Goal: Transaction & Acquisition: Register for event/course

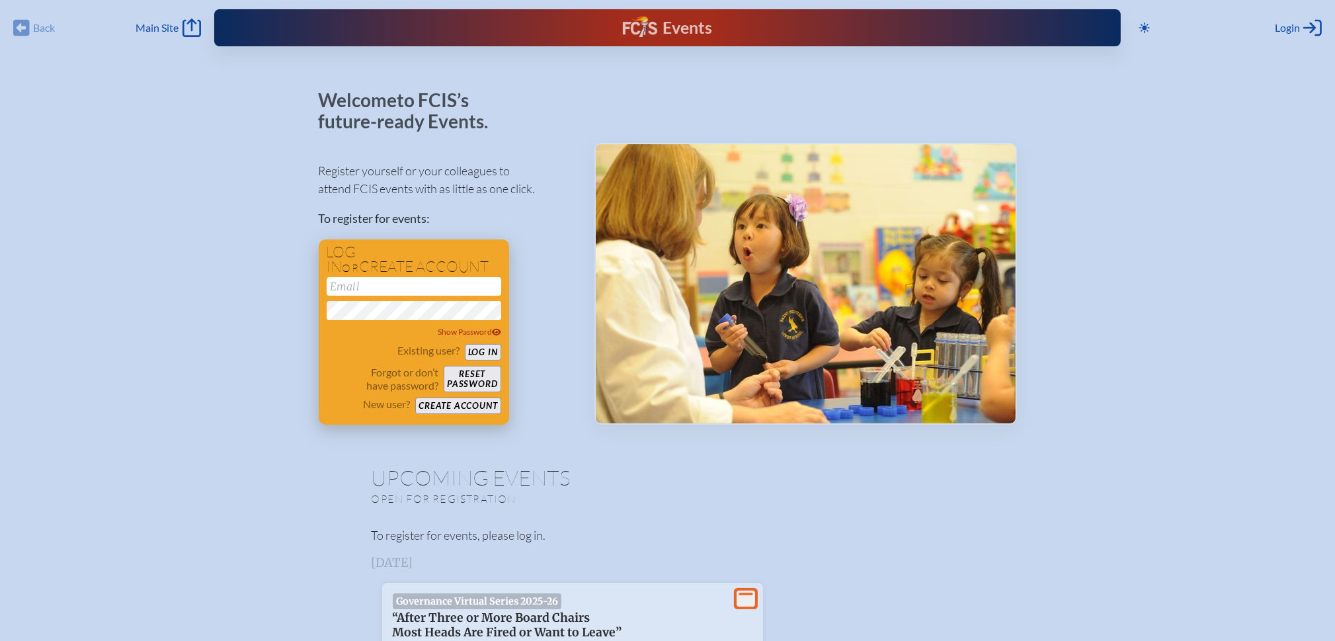
click at [394, 282] on input "email" at bounding box center [414, 286] width 175 height 19
click at [481, 350] on button "Log in" at bounding box center [483, 352] width 36 height 17
drag, startPoint x: 393, startPoint y: 288, endPoint x: 402, endPoint y: 284, distance: 10.1
click at [393, 286] on input "kwhitney" at bounding box center [414, 286] width 175 height 19
click at [428, 288] on input "kwhitney" at bounding box center [414, 286] width 175 height 19
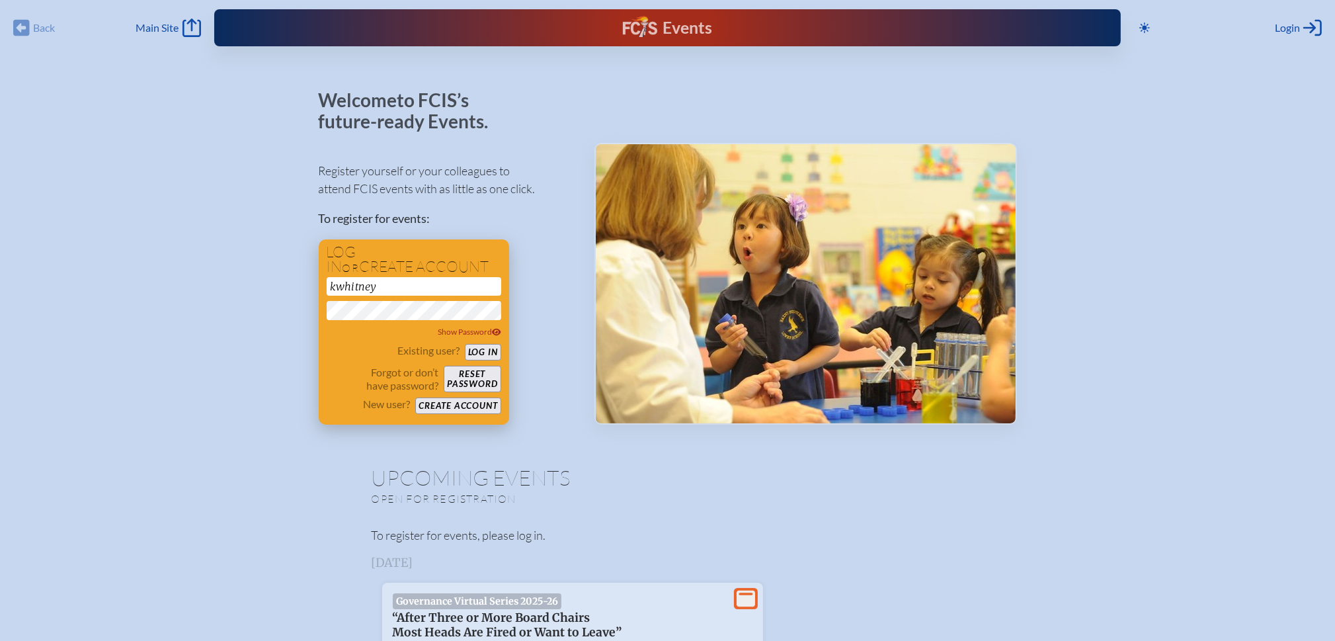
drag, startPoint x: 423, startPoint y: 287, endPoint x: 320, endPoint y: 288, distance: 103.2
click at [320, 288] on div "Log in or create account kwhitney Show Password Existing user? Log in Forgot or…" at bounding box center [414, 331] width 190 height 185
drag, startPoint x: 417, startPoint y: 286, endPoint x: 283, endPoint y: 280, distance: 134.4
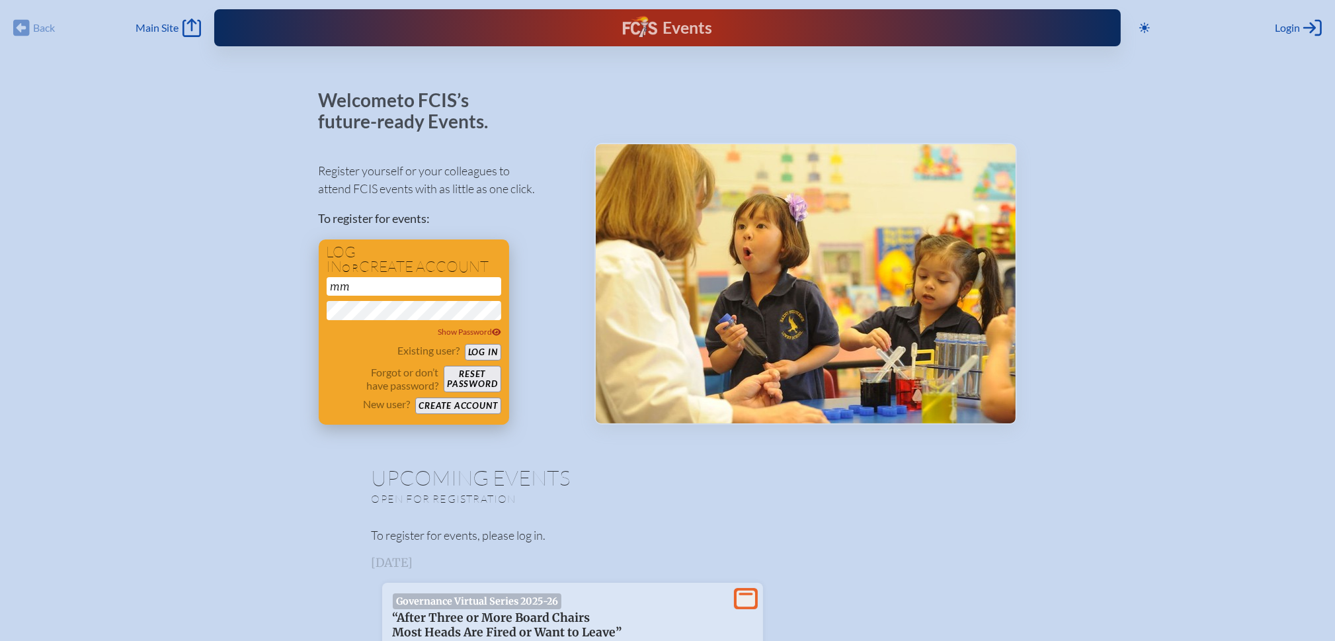
type input "[EMAIL_ADDRESS][DOMAIN_NAME]"
click at [465, 344] on button "Log in" at bounding box center [483, 352] width 36 height 17
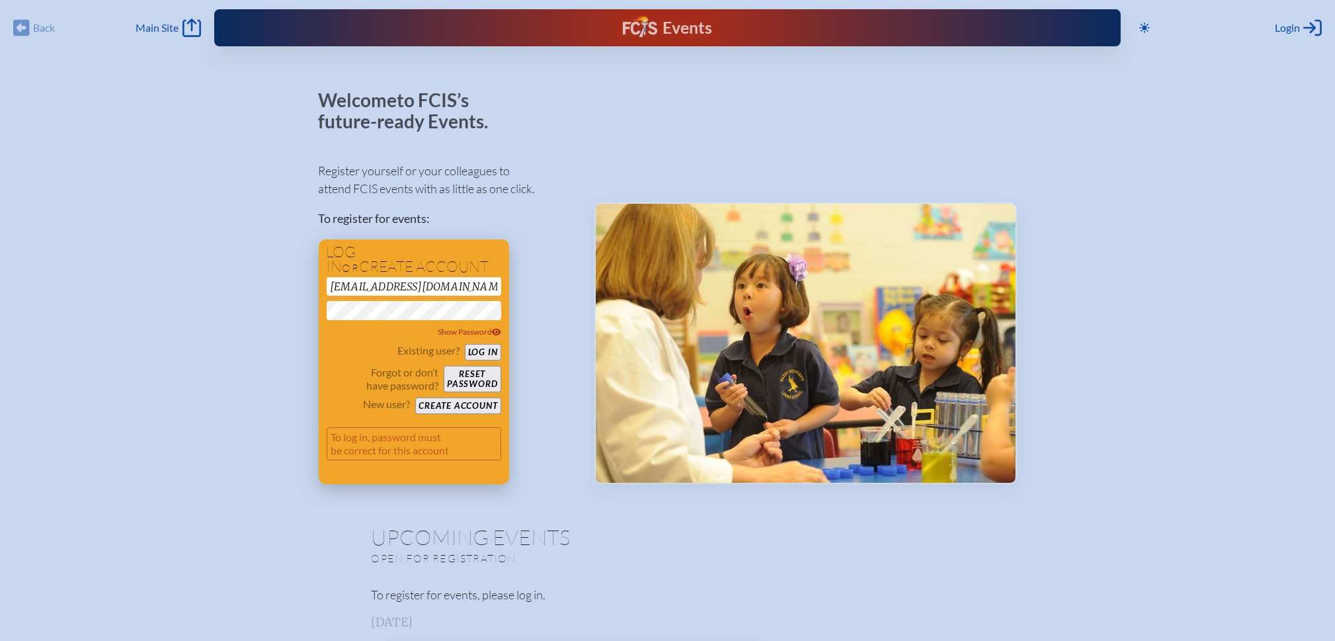
click at [345, 353] on div "Existing user? Log in" at bounding box center [414, 352] width 175 height 17
click at [476, 332] on span "Show Password" at bounding box center [469, 332] width 63 height 10
click at [481, 350] on button "Log in" at bounding box center [483, 352] width 36 height 17
click at [471, 375] on button "Reset password" at bounding box center [472, 379] width 57 height 26
click at [460, 404] on button "Create account" at bounding box center [457, 405] width 85 height 17
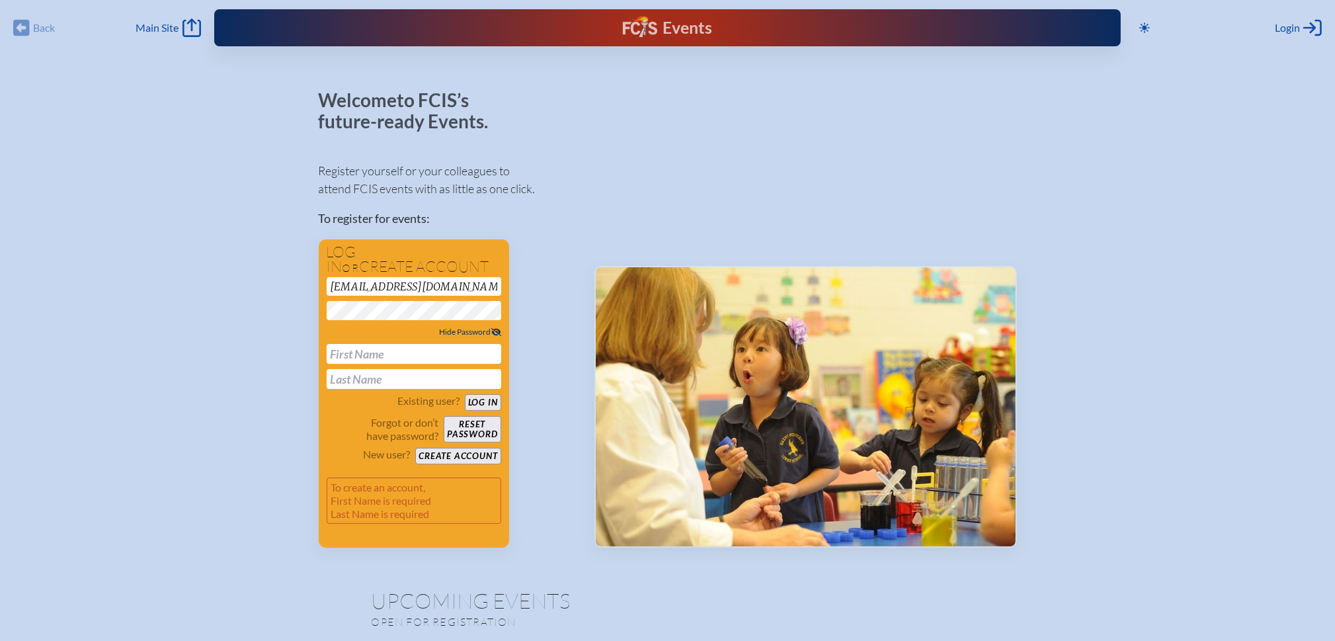
click at [363, 347] on input "text" at bounding box center [414, 354] width 175 height 20
type input "[PERSON_NAME]"
click at [465, 454] on button "Create account" at bounding box center [457, 456] width 85 height 17
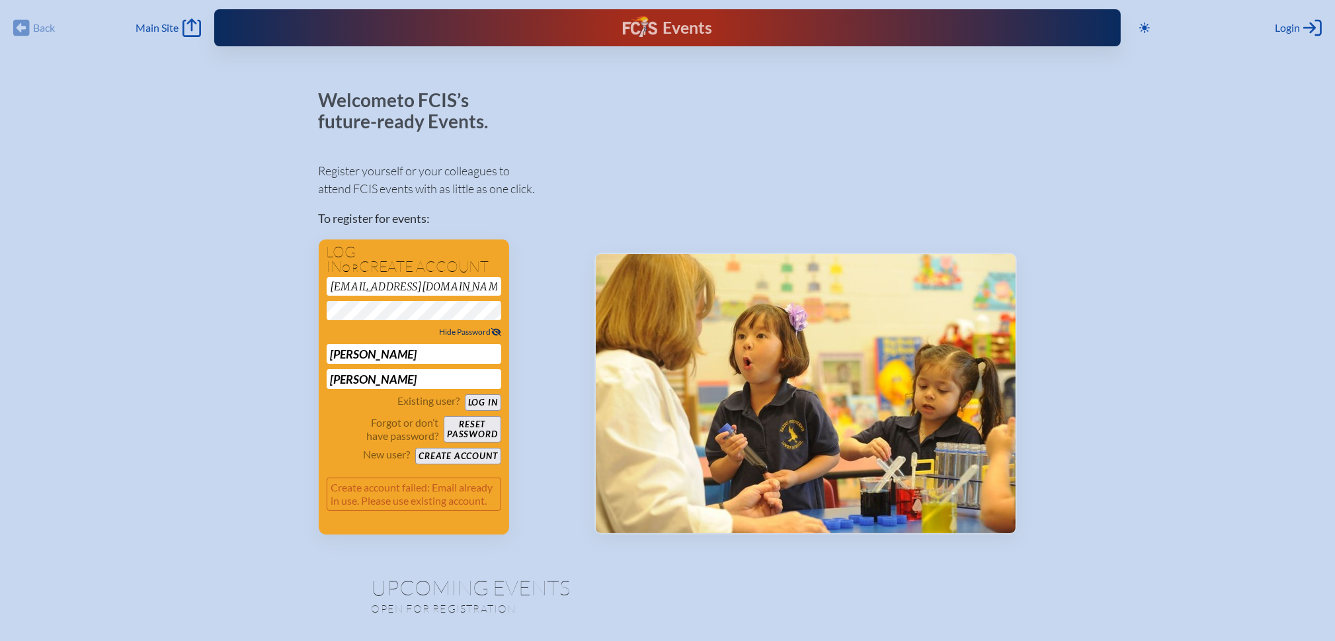
click at [407, 325] on div "Hide Password" at bounding box center [414, 331] width 175 height 13
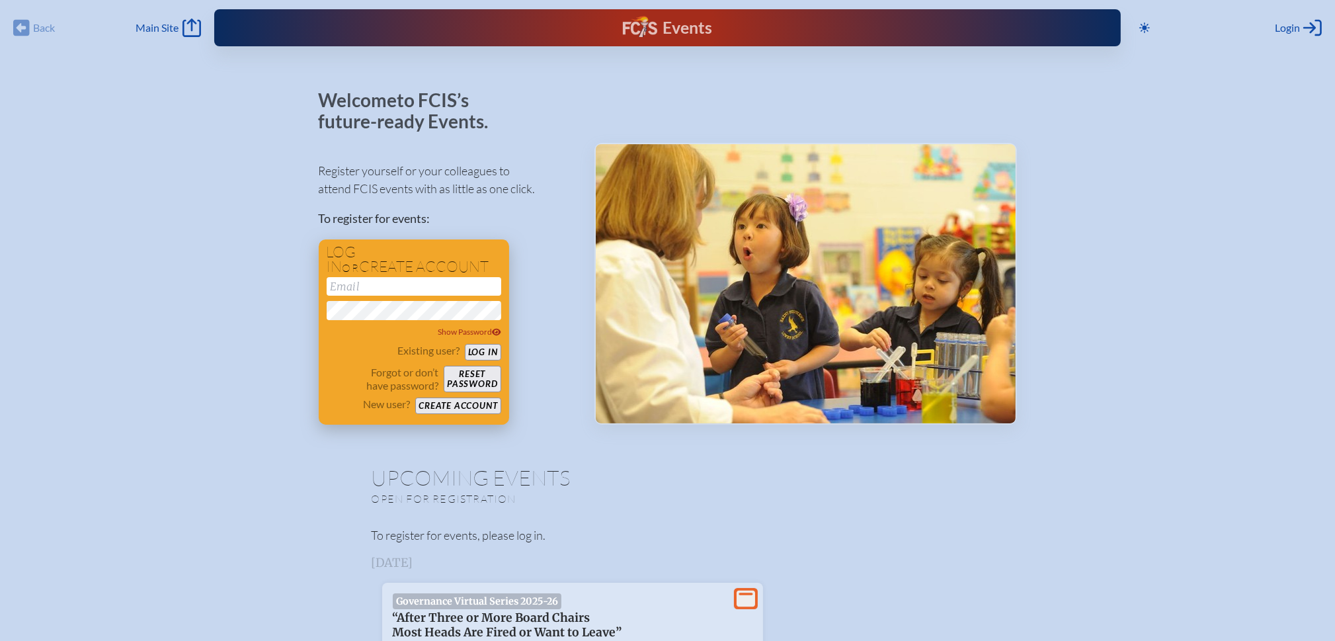
click at [473, 406] on button "Create account" at bounding box center [457, 405] width 85 height 17
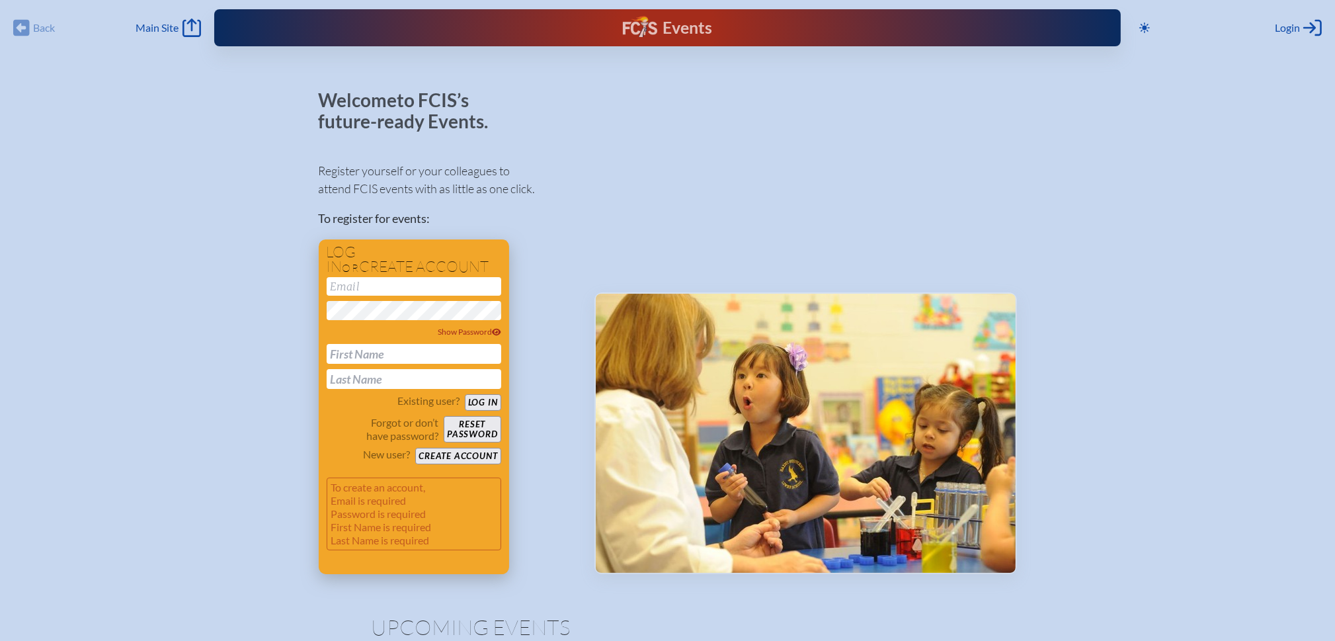
click at [349, 356] on input "text" at bounding box center [414, 354] width 175 height 20
type input "[PERSON_NAME]"
type input "mmartineau@holynamestp.org"
type input "[PERSON_NAME]"
click at [462, 287] on input "mmartineau@holynamestp.org" at bounding box center [414, 286] width 175 height 19
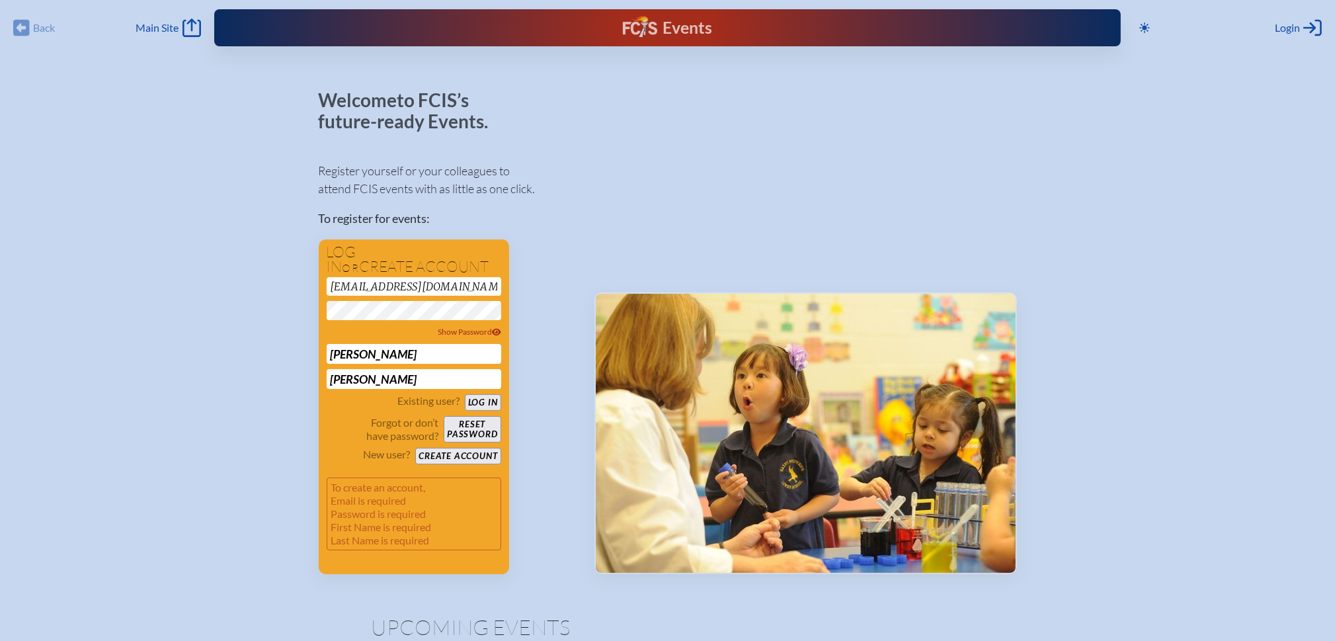
click at [487, 401] on button "Log in" at bounding box center [483, 402] width 36 height 17
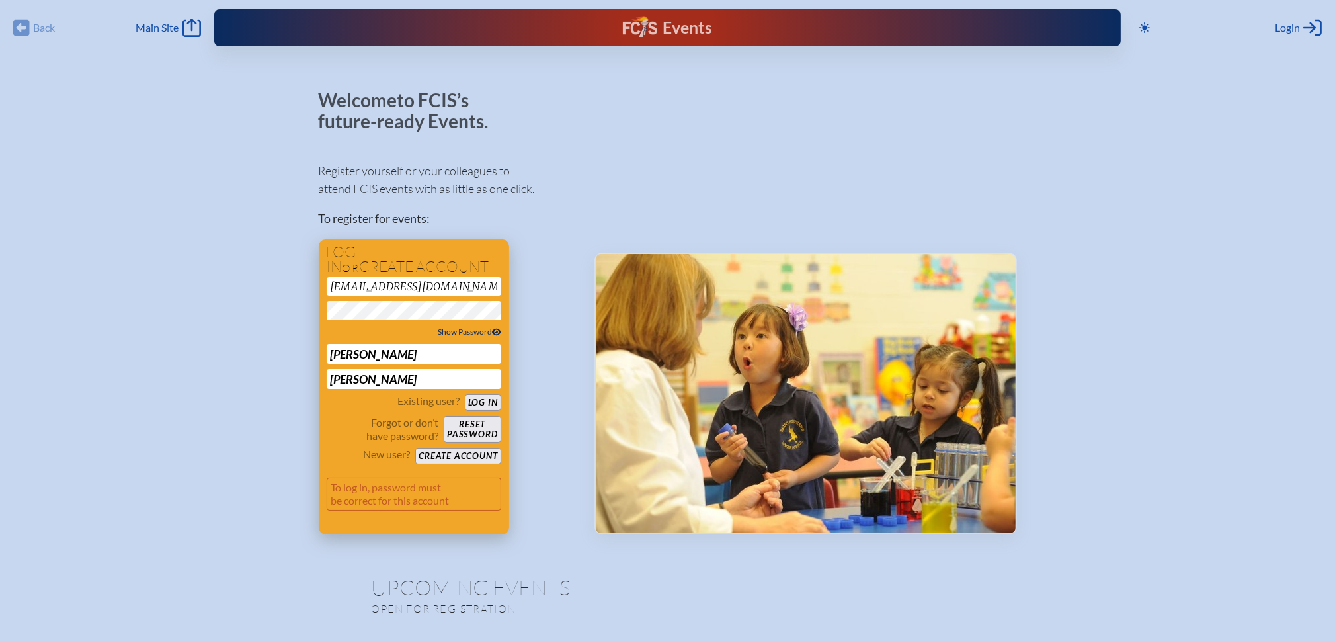
click at [477, 333] on span "Show Password" at bounding box center [469, 332] width 63 height 10
drag, startPoint x: 485, startPoint y: 286, endPoint x: 247, endPoint y: 278, distance: 238.9
type input "[EMAIL_ADDRESS][DOMAIN_NAME]"
click at [427, 356] on input "[PERSON_NAME]" at bounding box center [414, 354] width 175 height 20
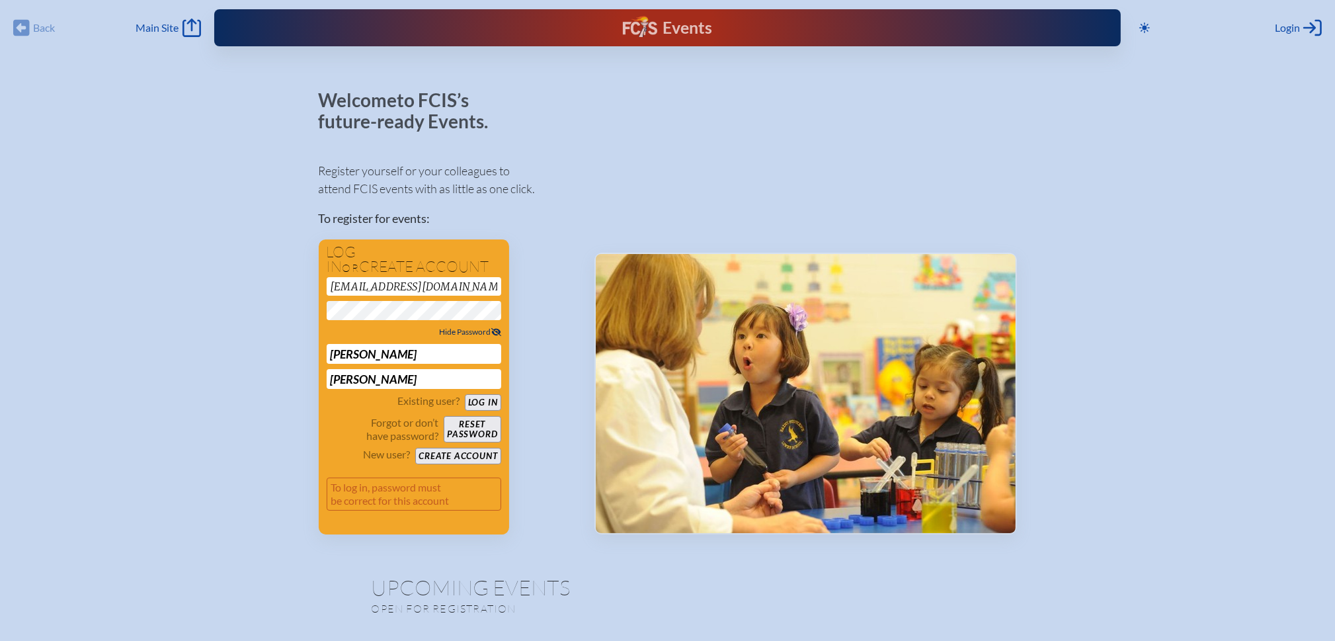
drag, startPoint x: 408, startPoint y: 355, endPoint x: 241, endPoint y: 333, distance: 168.1
type input "[PERSON_NAME]"
click at [488, 404] on button "Log in" at bounding box center [483, 402] width 36 height 17
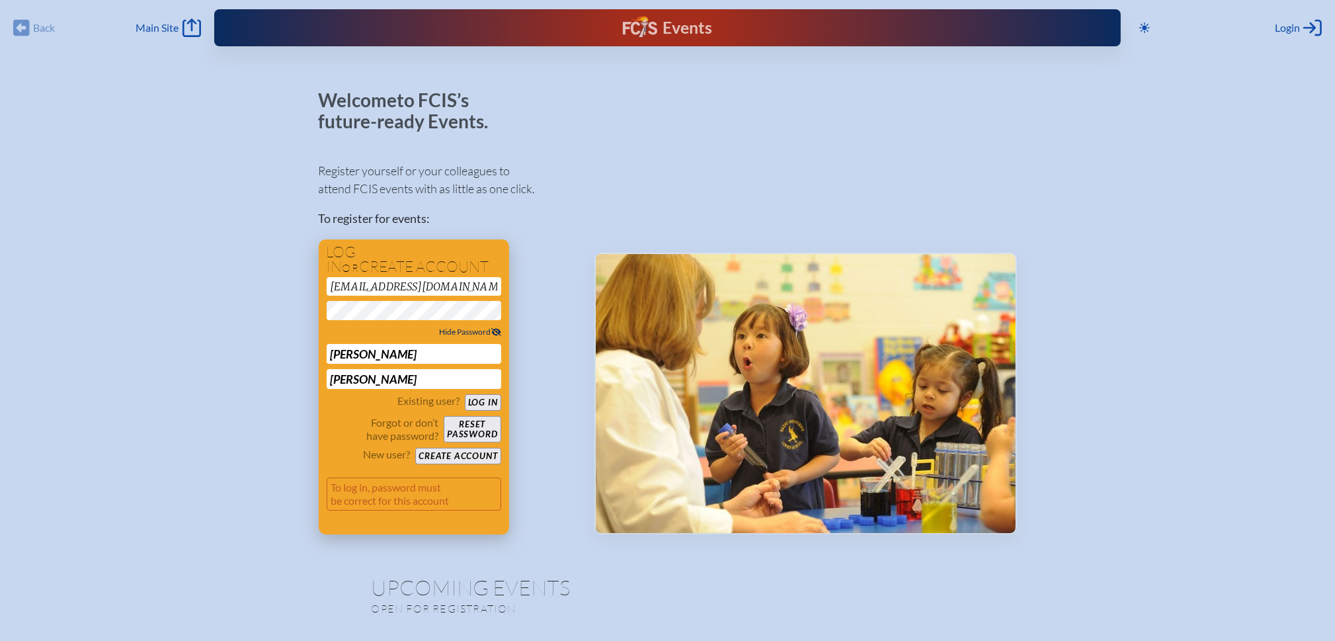
click at [469, 452] on button "Create account" at bounding box center [457, 456] width 85 height 17
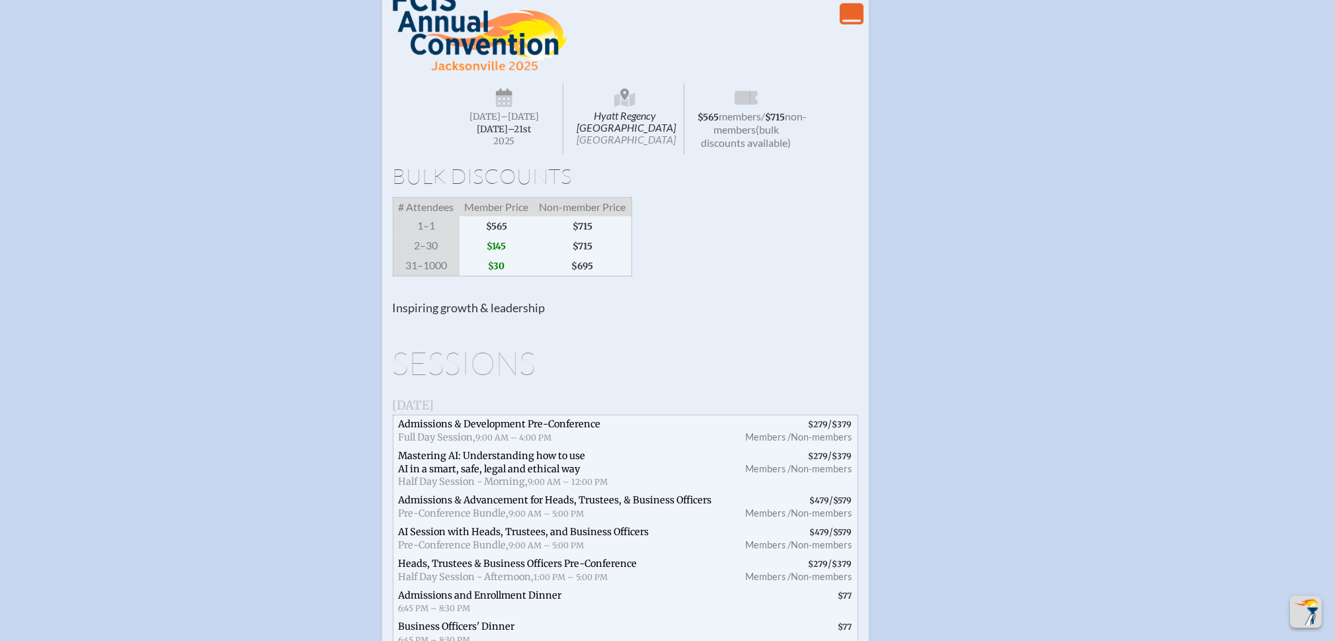
scroll to position [1124, 0]
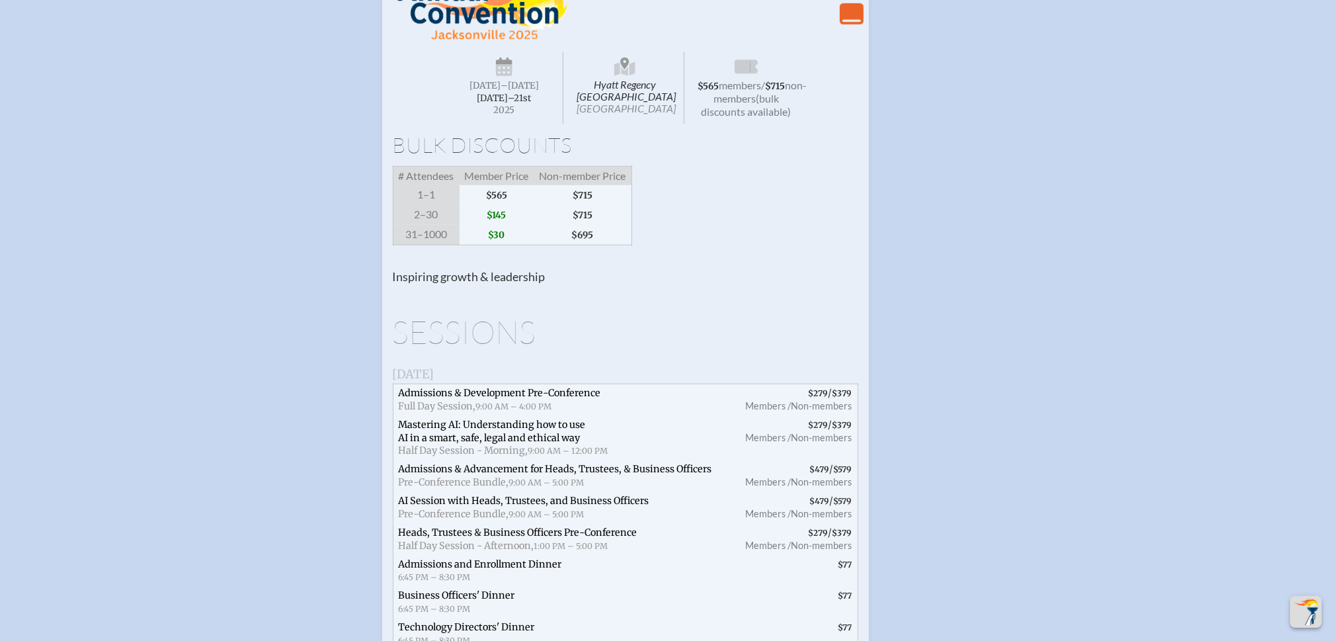
click at [521, 440] on span "Mastering AI: Understanding how to use AI in a smart, safe, legal and ethical w…" at bounding box center [492, 431] width 187 height 25
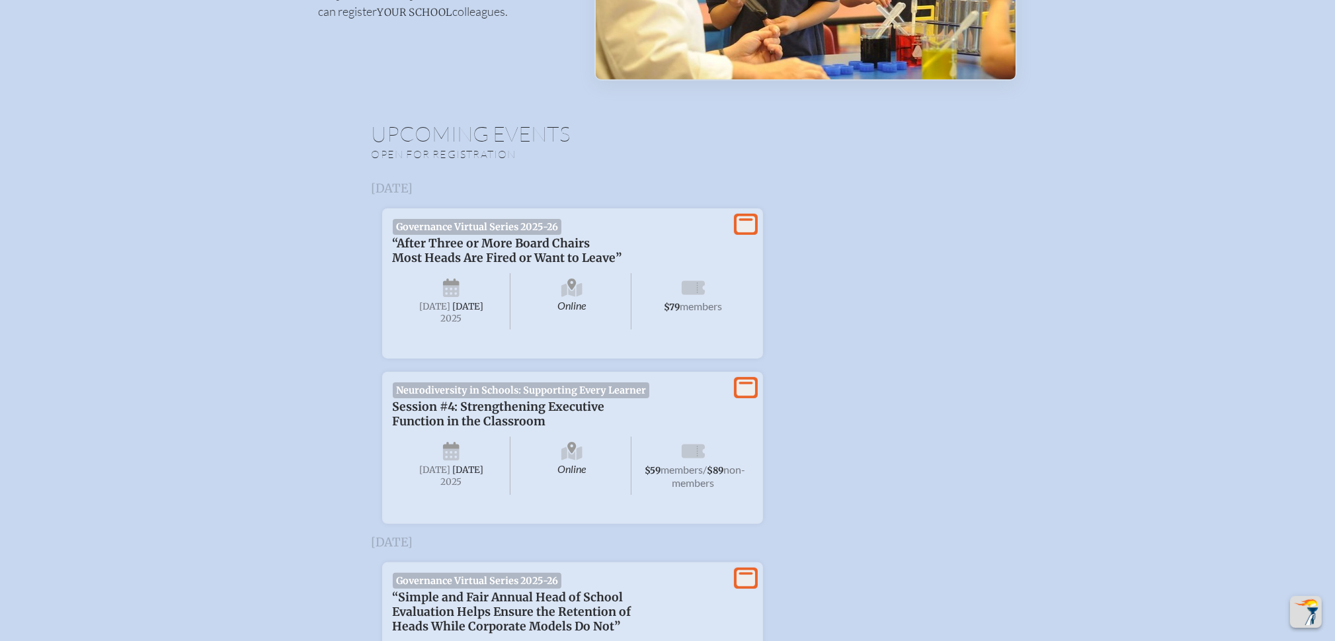
scroll to position [0, 0]
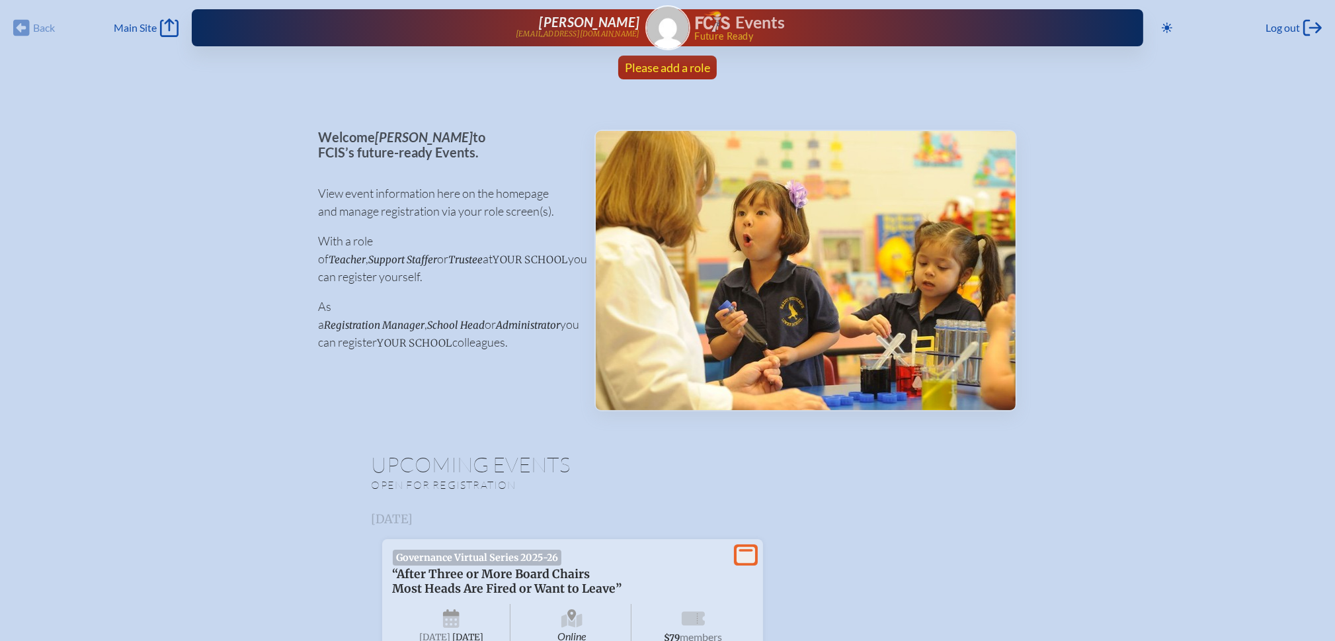
click at [672, 71] on span "Please add a role" at bounding box center [667, 67] width 85 height 15
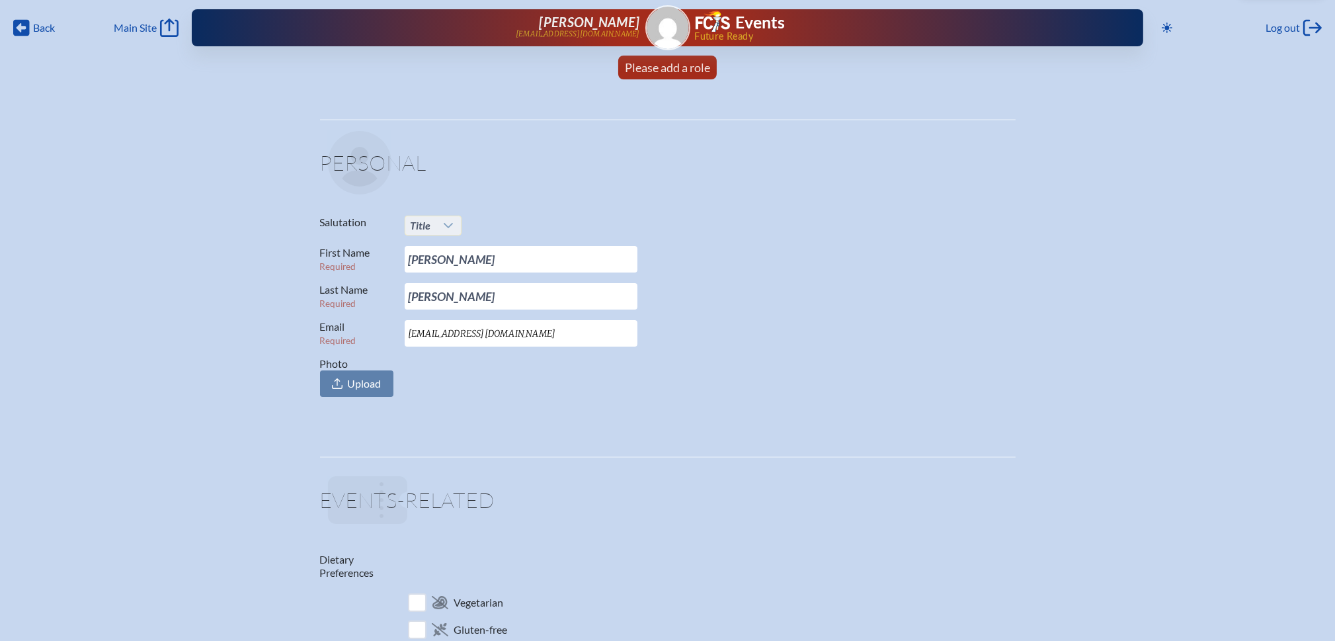
click at [450, 226] on icon at bounding box center [448, 225] width 9 height 5
click at [426, 245] on li "Mr." at bounding box center [433, 250] width 56 height 19
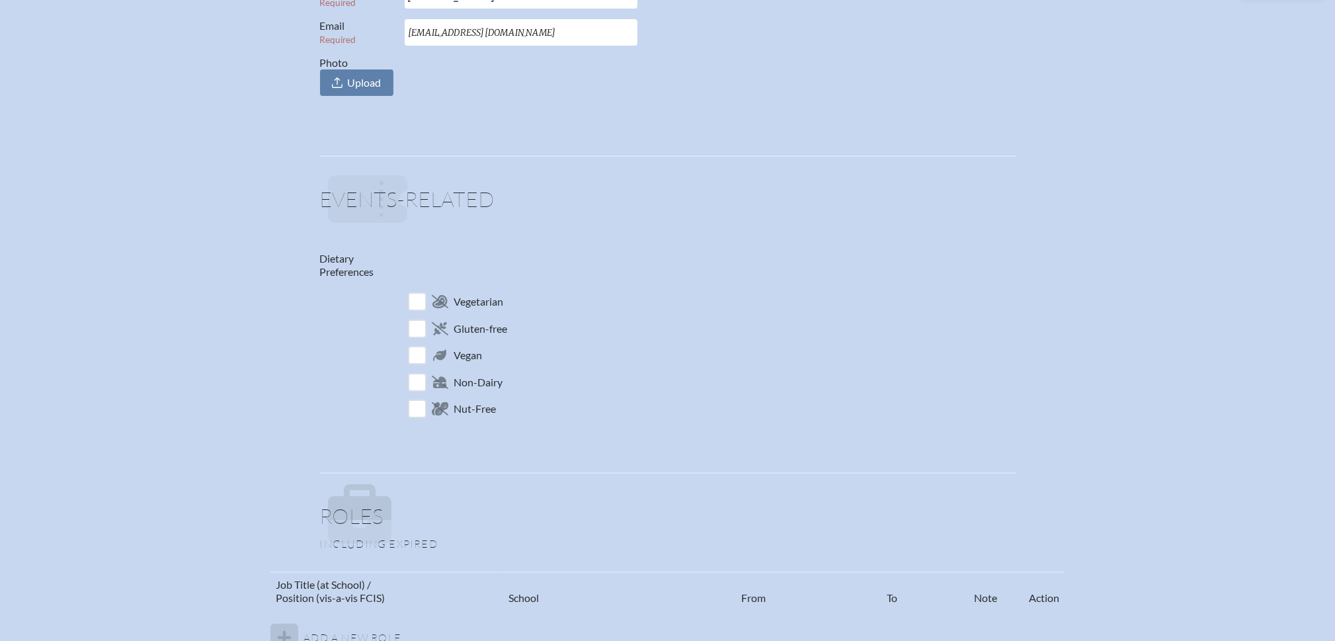
scroll to position [331, 0]
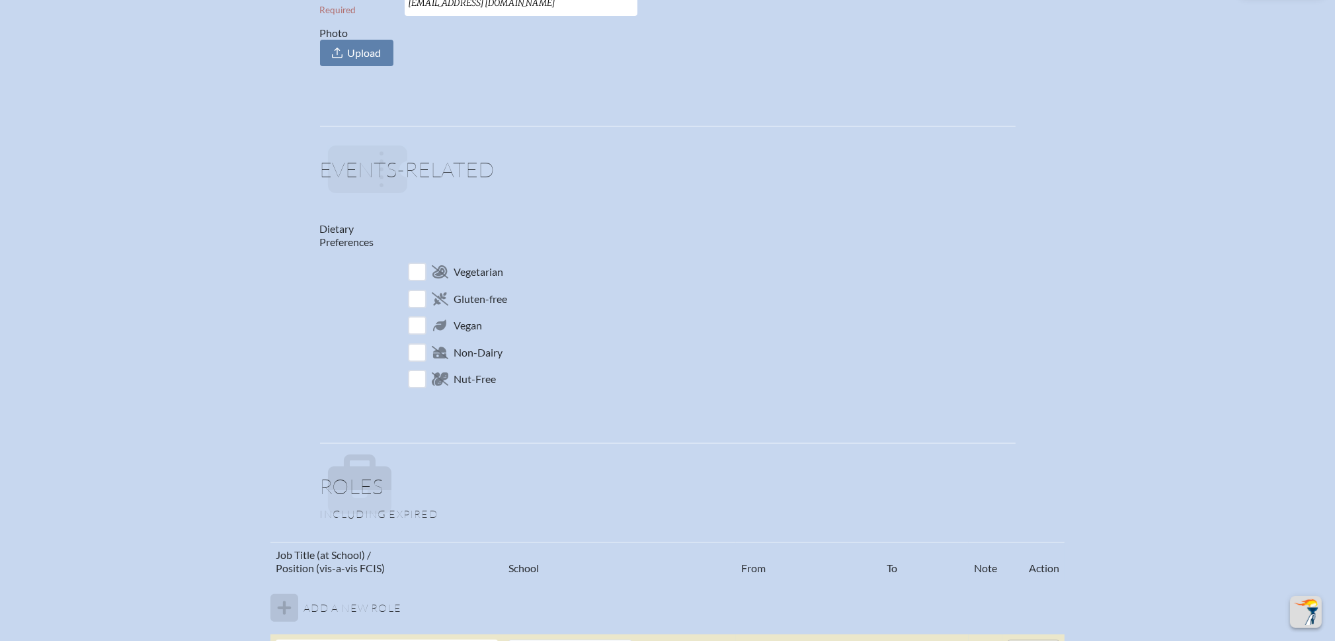
click at [398, 502] on p at bounding box center [672, 485] width 688 height 63
click at [365, 489] on icon at bounding box center [359, 485] width 63 height 63
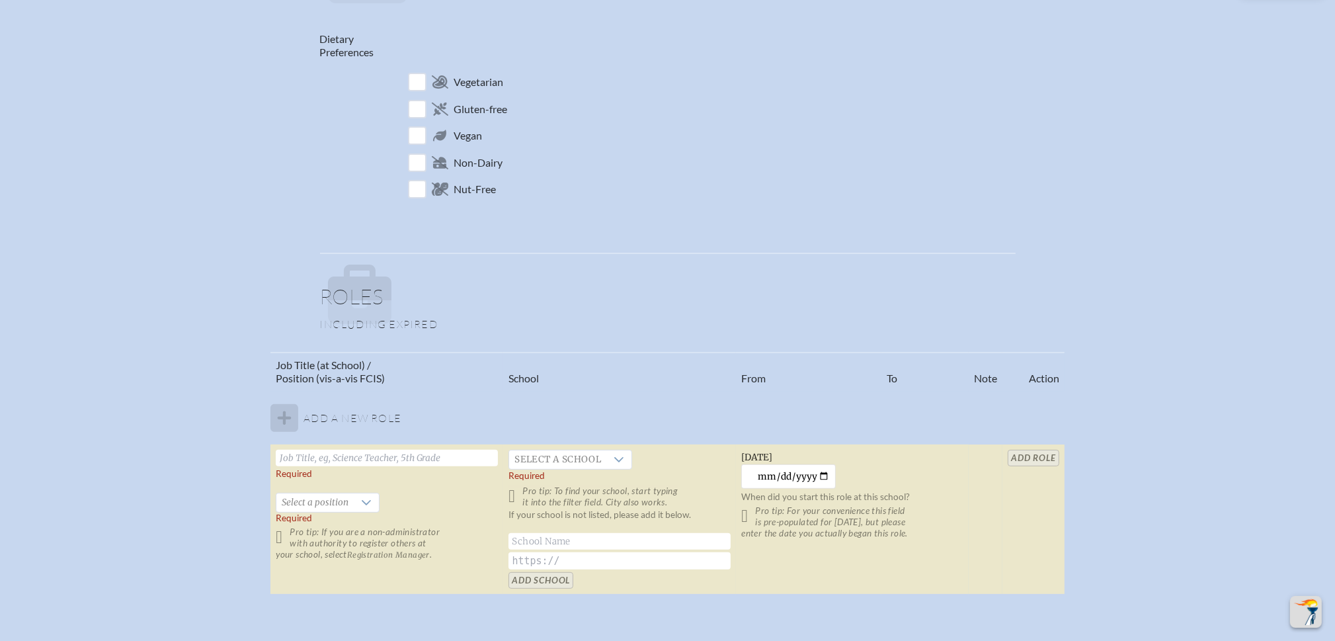
scroll to position [529, 0]
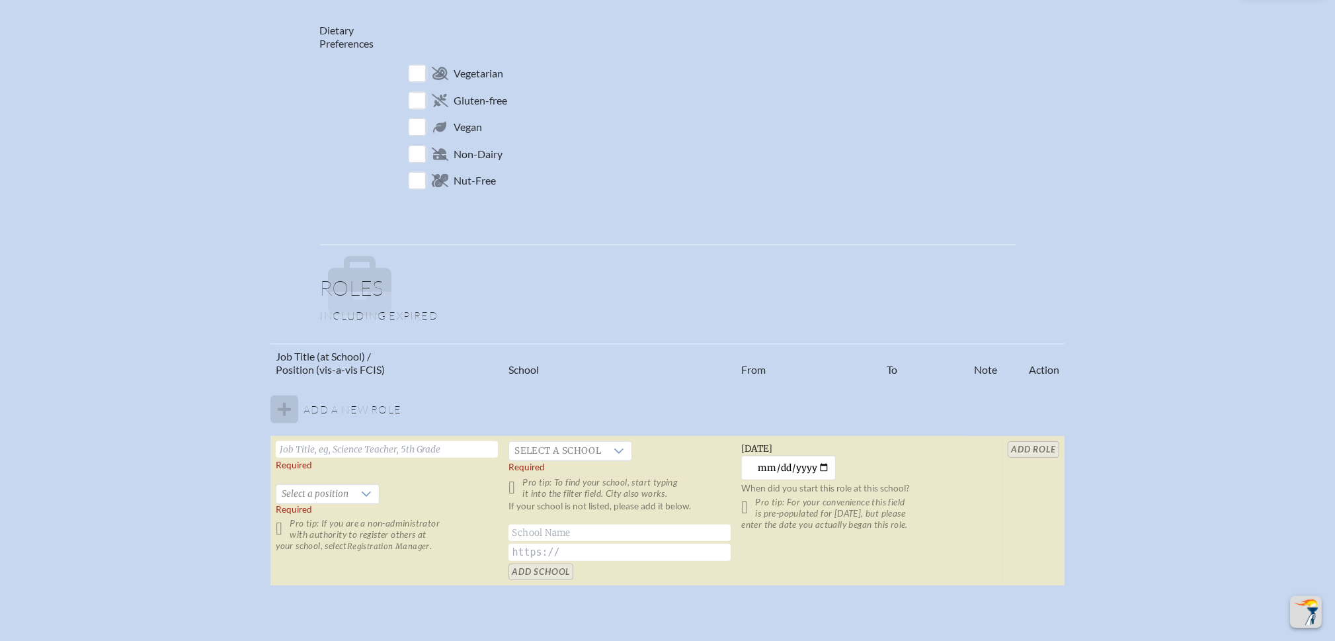
click at [331, 452] on input "text" at bounding box center [387, 449] width 222 height 17
type input "President"
click at [311, 497] on span "Select a position" at bounding box center [314, 494] width 77 height 19
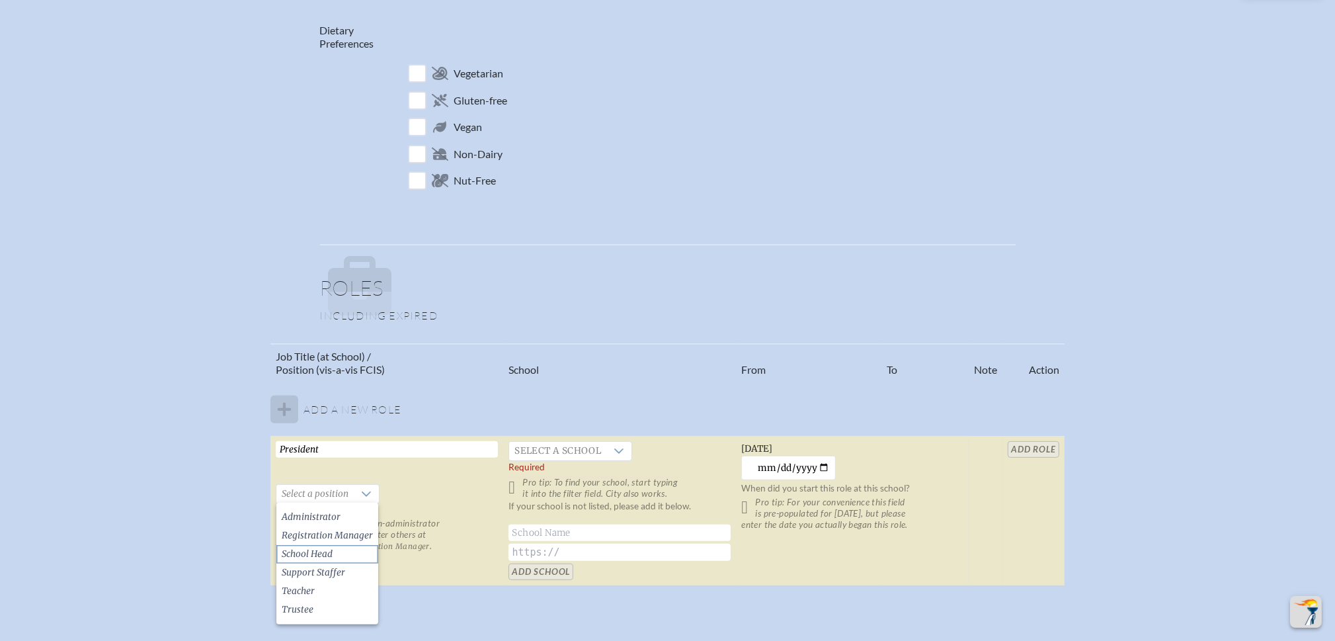
click at [331, 550] on span "School Head" at bounding box center [307, 554] width 51 height 13
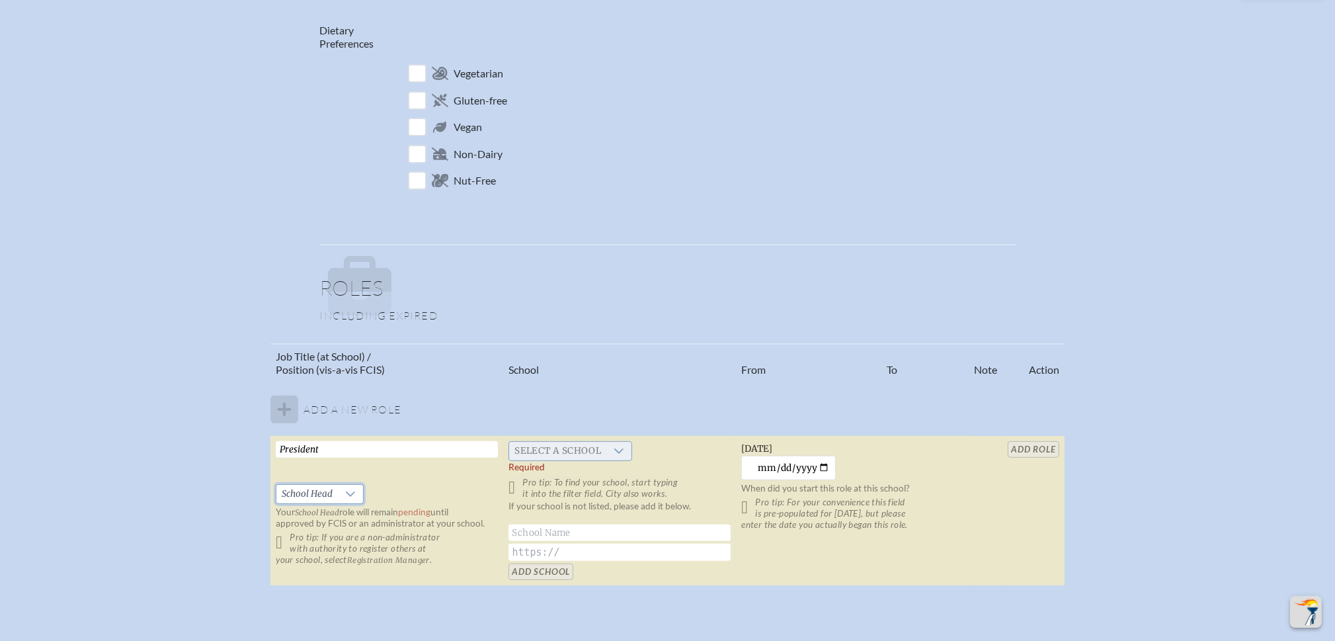
click at [598, 452] on span "Select a school" at bounding box center [557, 451] width 97 height 19
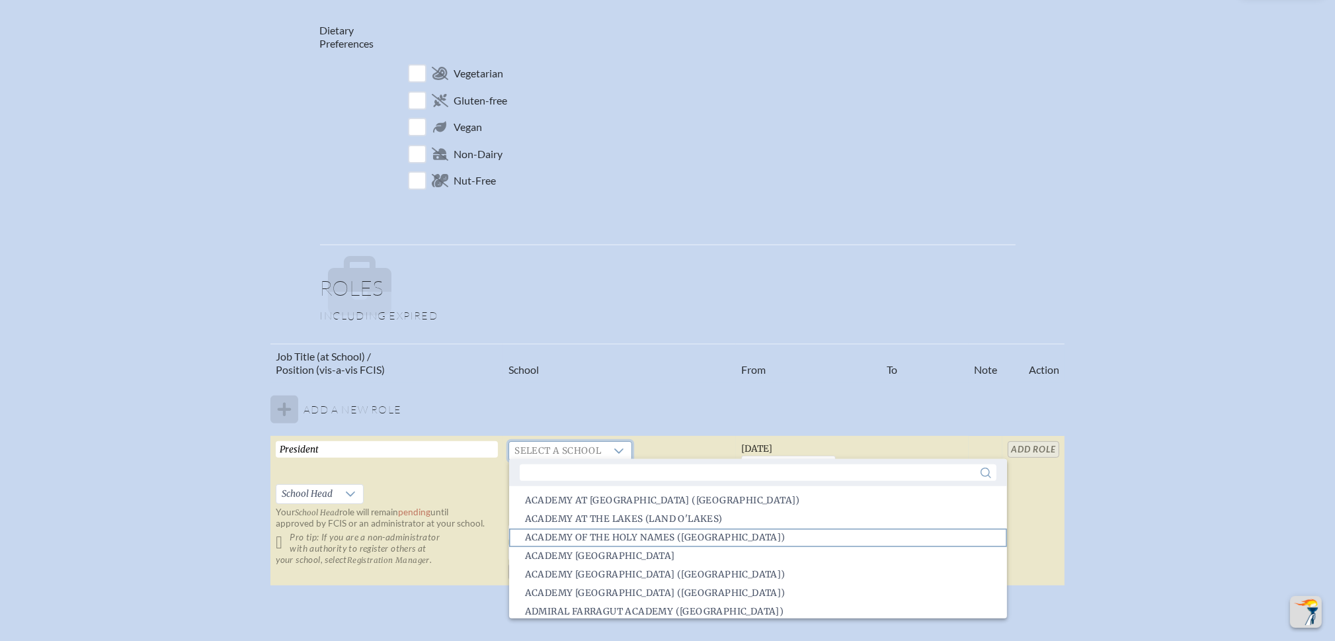
click at [603, 534] on span "Academy of the Holy Names ([GEOGRAPHIC_DATA])" at bounding box center [655, 537] width 261 height 13
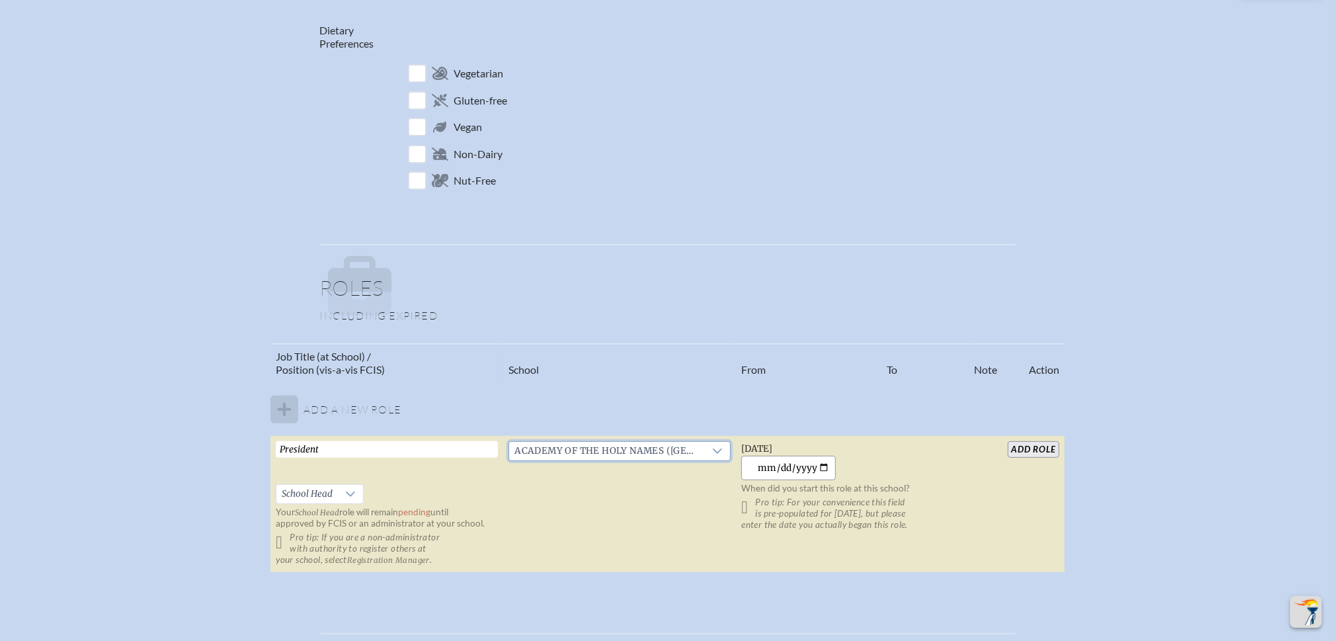
click at [827, 467] on input "[DATE]" at bounding box center [788, 468] width 95 height 24
click at [789, 469] on input "[DATE]" at bounding box center [788, 468] width 95 height 24
click at [775, 464] on input "[DATE]" at bounding box center [788, 468] width 95 height 24
click at [815, 467] on input "[DATE]" at bounding box center [788, 468] width 95 height 24
type input "[DATE]"
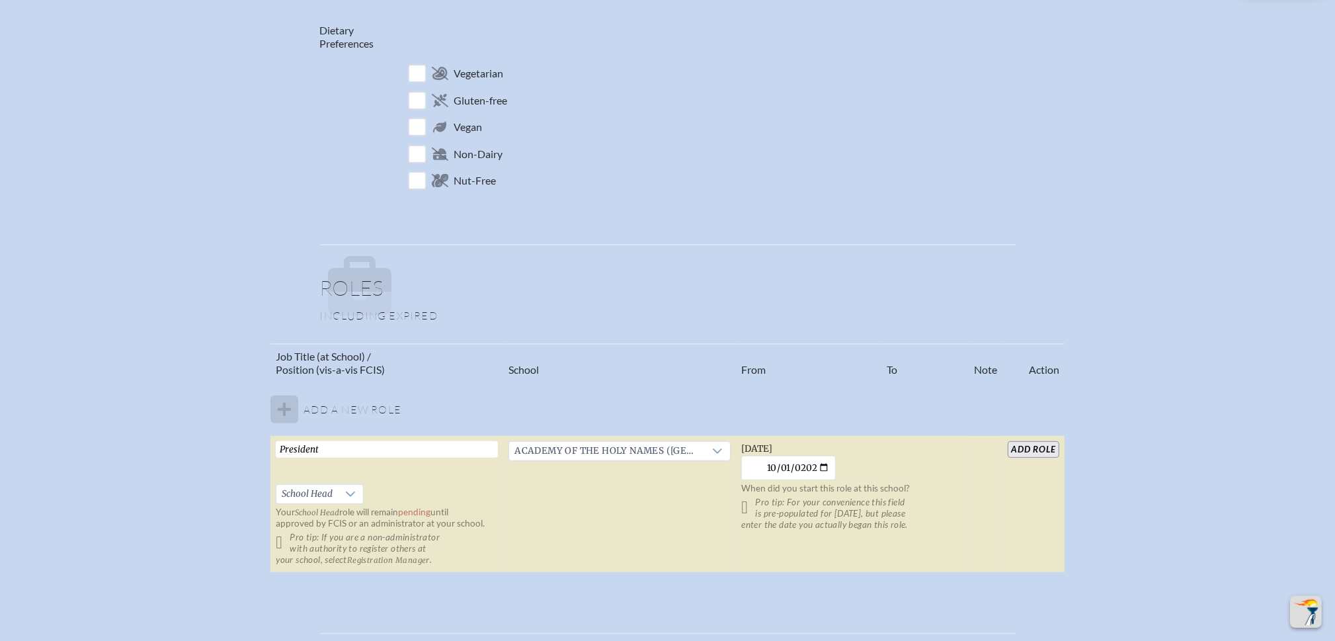
click at [892, 487] on p "When did you start this role at this school?" at bounding box center [852, 488] width 222 height 11
click at [1045, 449] on input "add Role" at bounding box center [1033, 449] width 51 height 17
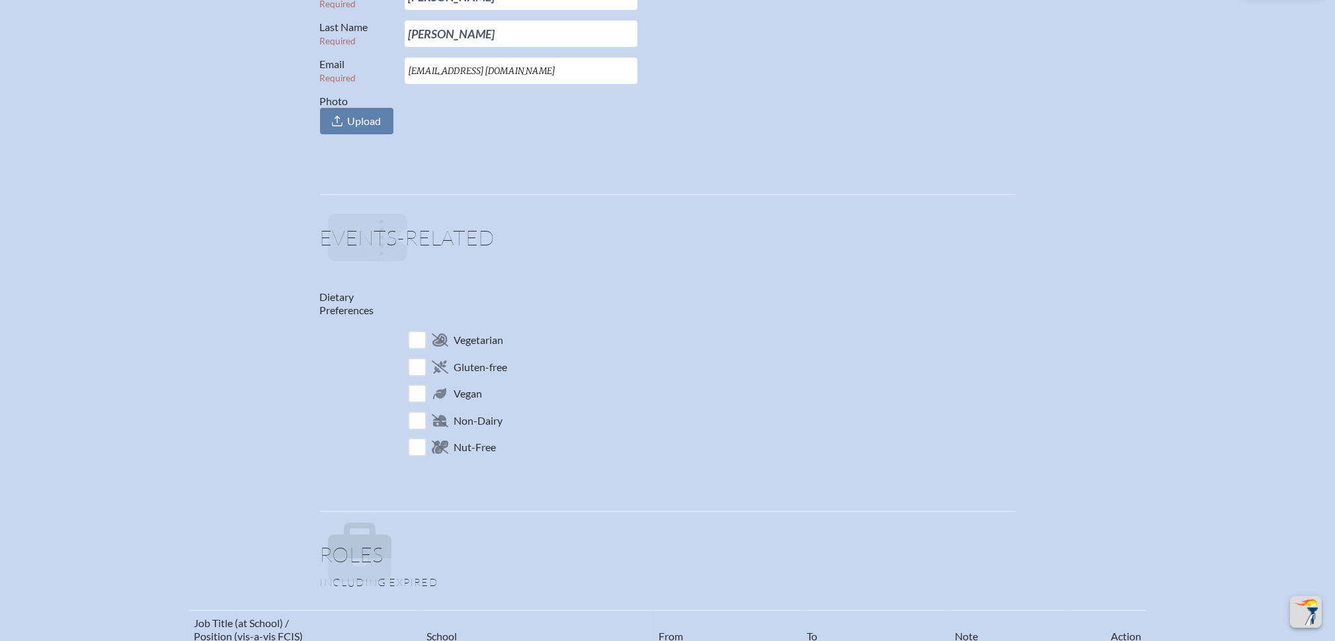
scroll to position [0, 0]
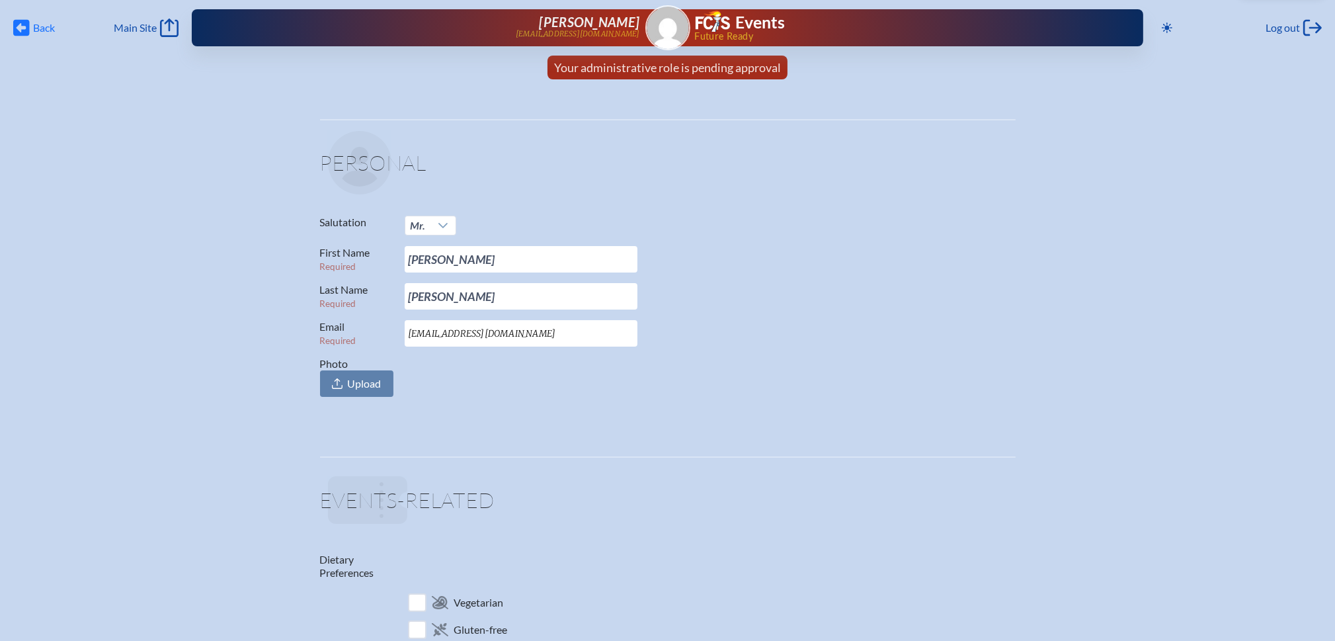
click at [24, 32] on icon at bounding box center [21, 28] width 17 height 17
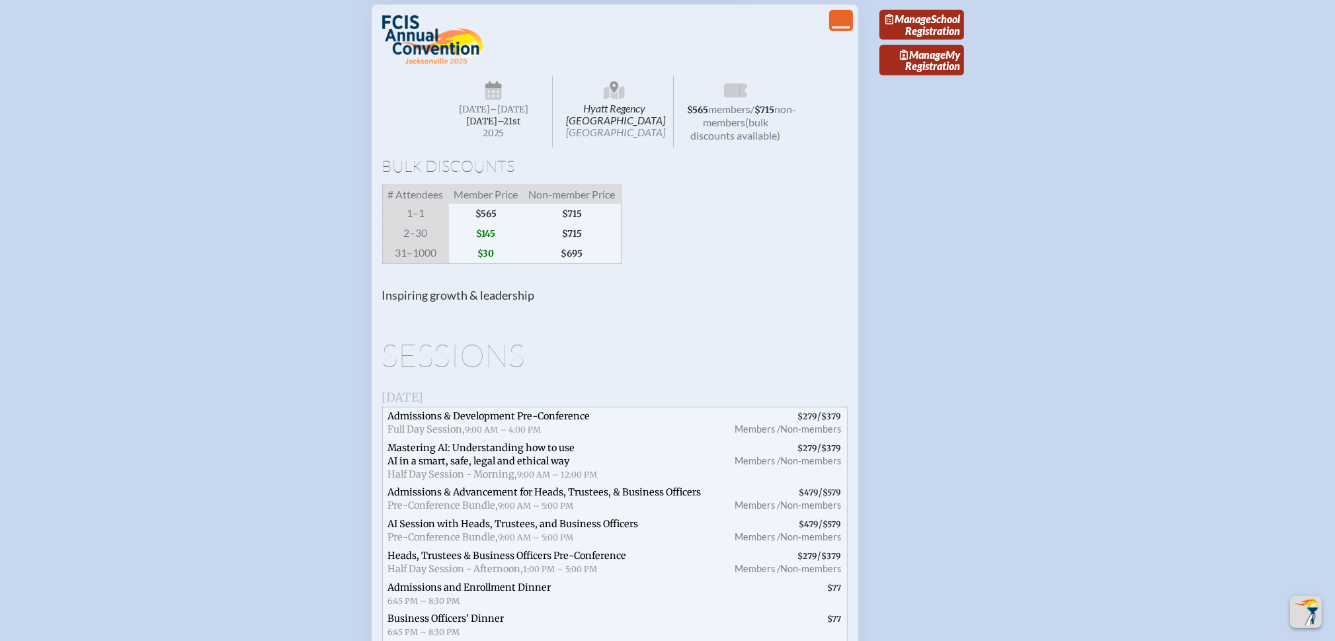
scroll to position [1058, 0]
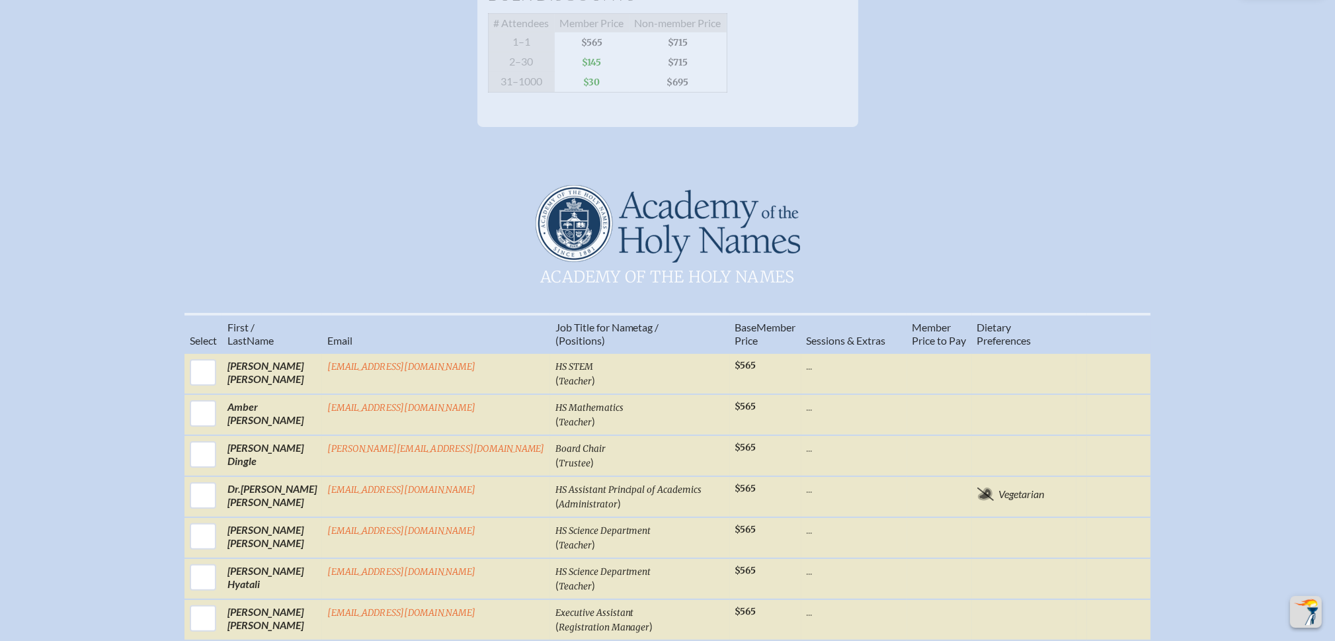
scroll to position [397, 0]
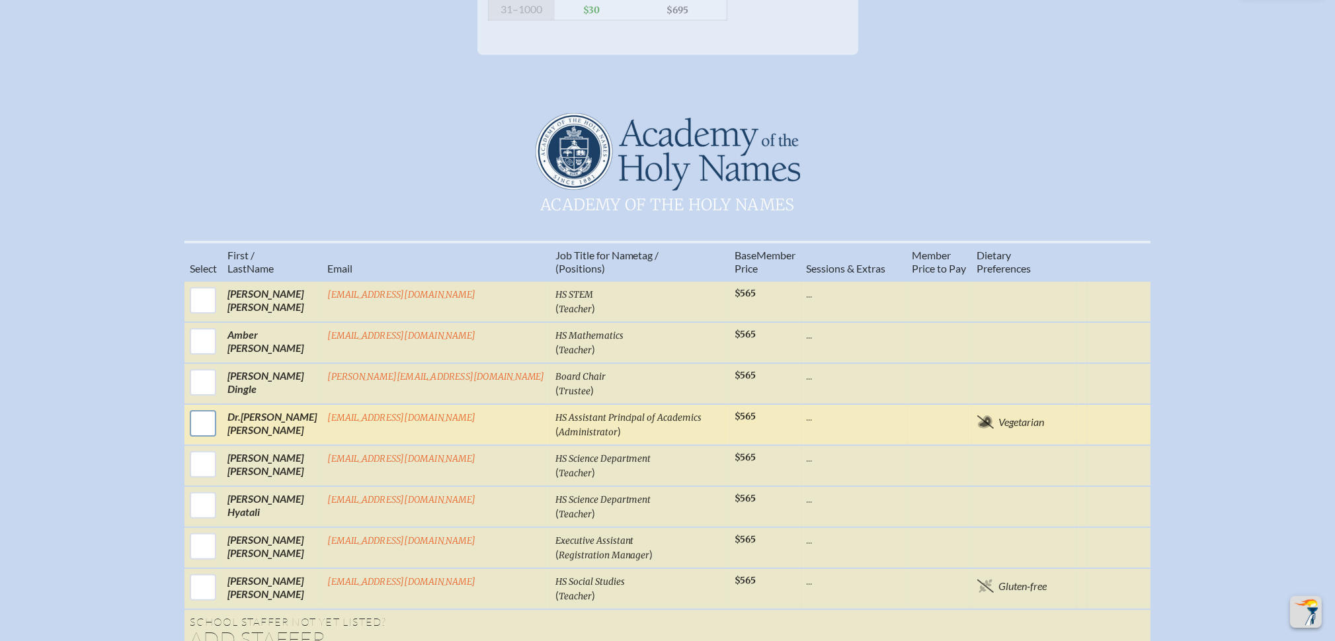
click at [220, 417] on input "checkbox" at bounding box center [202, 423] width 33 height 33
checkbox input "true"
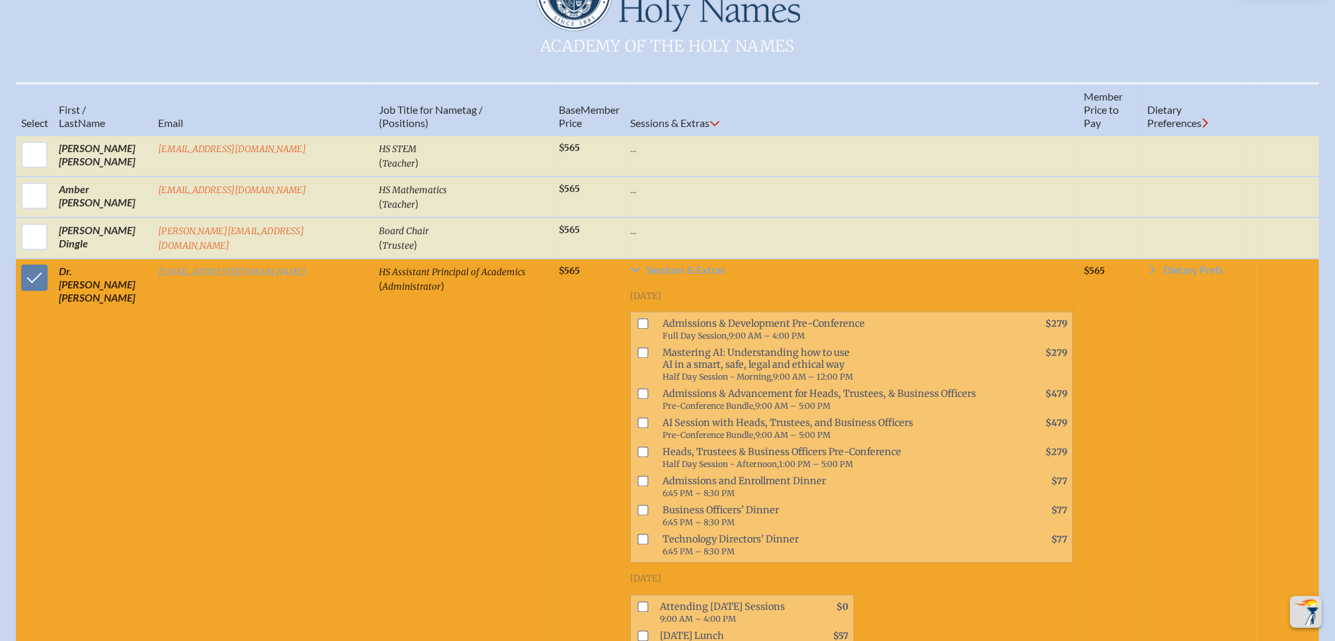
scroll to position [595, 0]
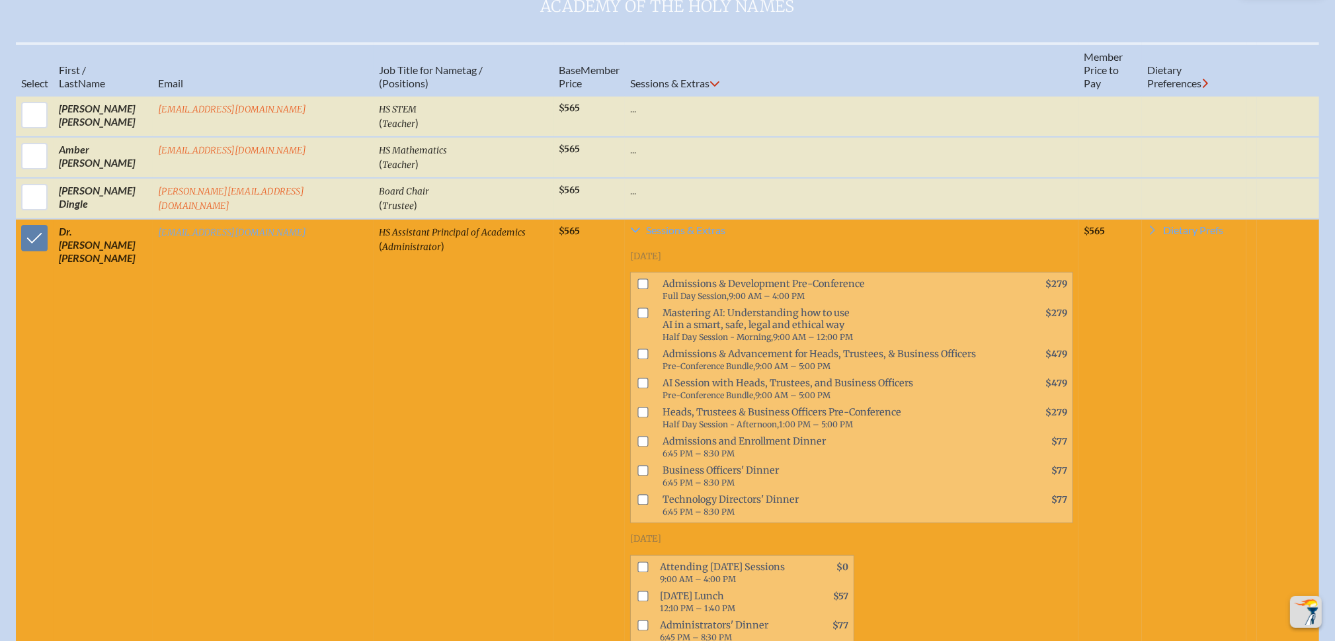
click at [637, 308] on input "checkbox" at bounding box center [642, 313] width 11 height 11
checkbox input "true"
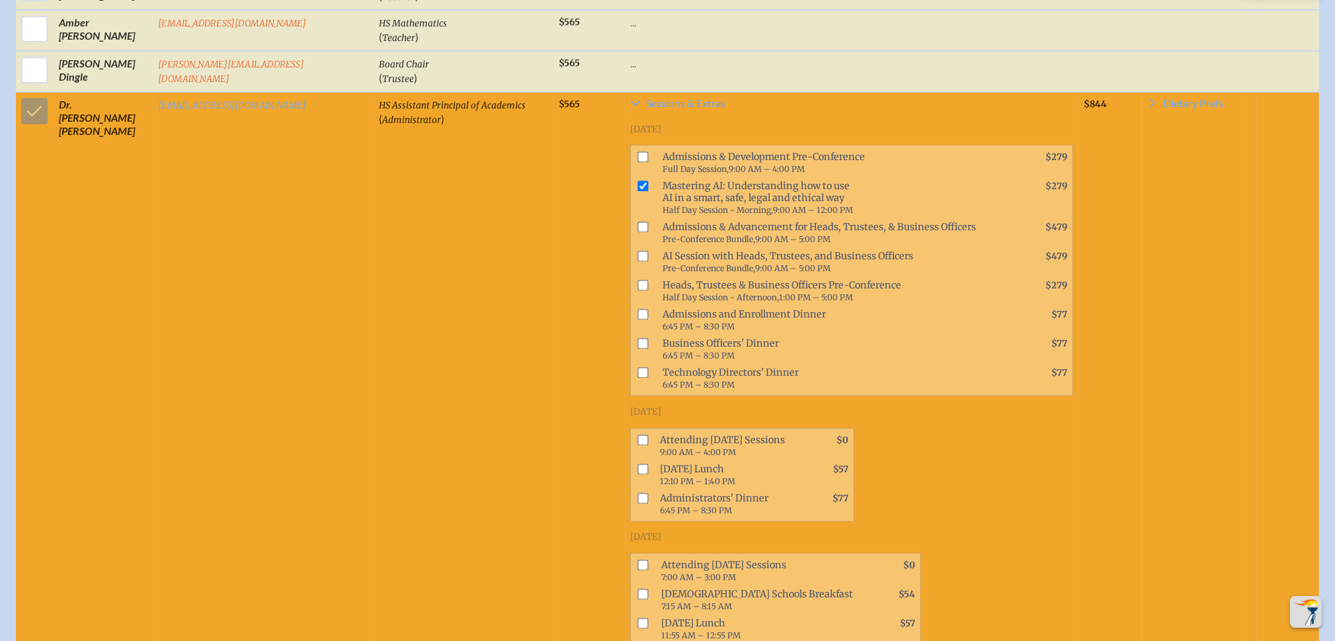
scroll to position [727, 0]
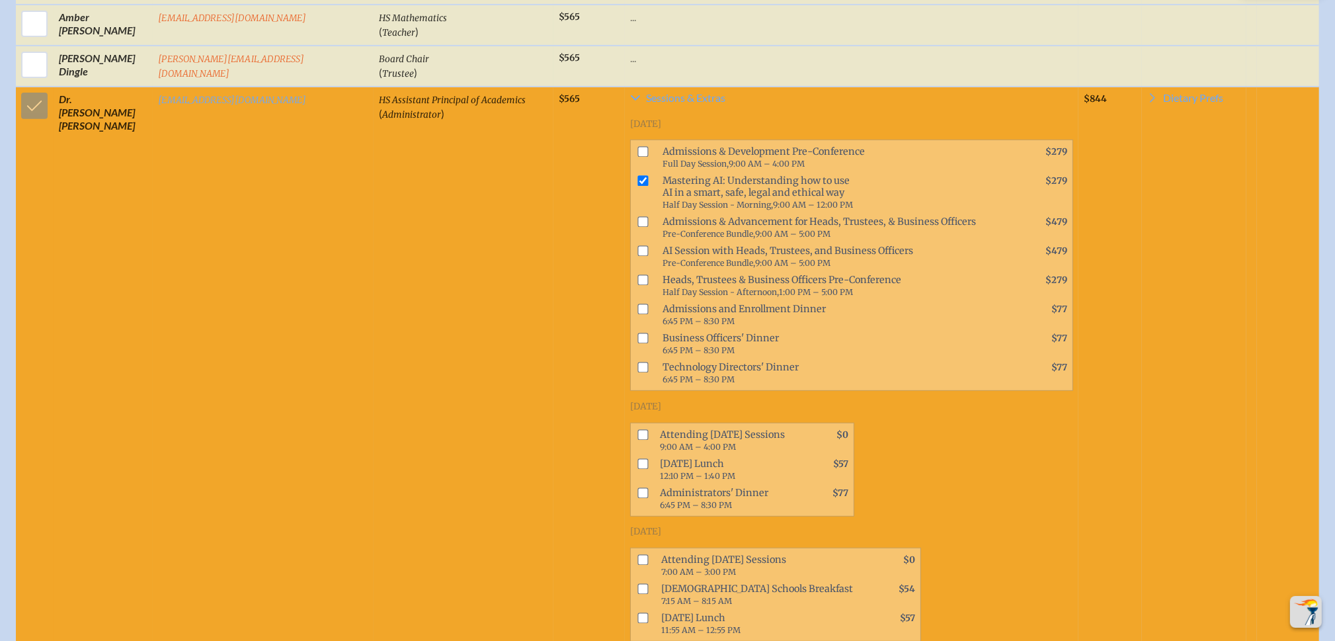
click at [637, 429] on input "checkbox" at bounding box center [642, 434] width 11 height 11
checkbox input "true"
click at [637, 554] on input "checkbox" at bounding box center [642, 559] width 11 height 11
checkbox input "true"
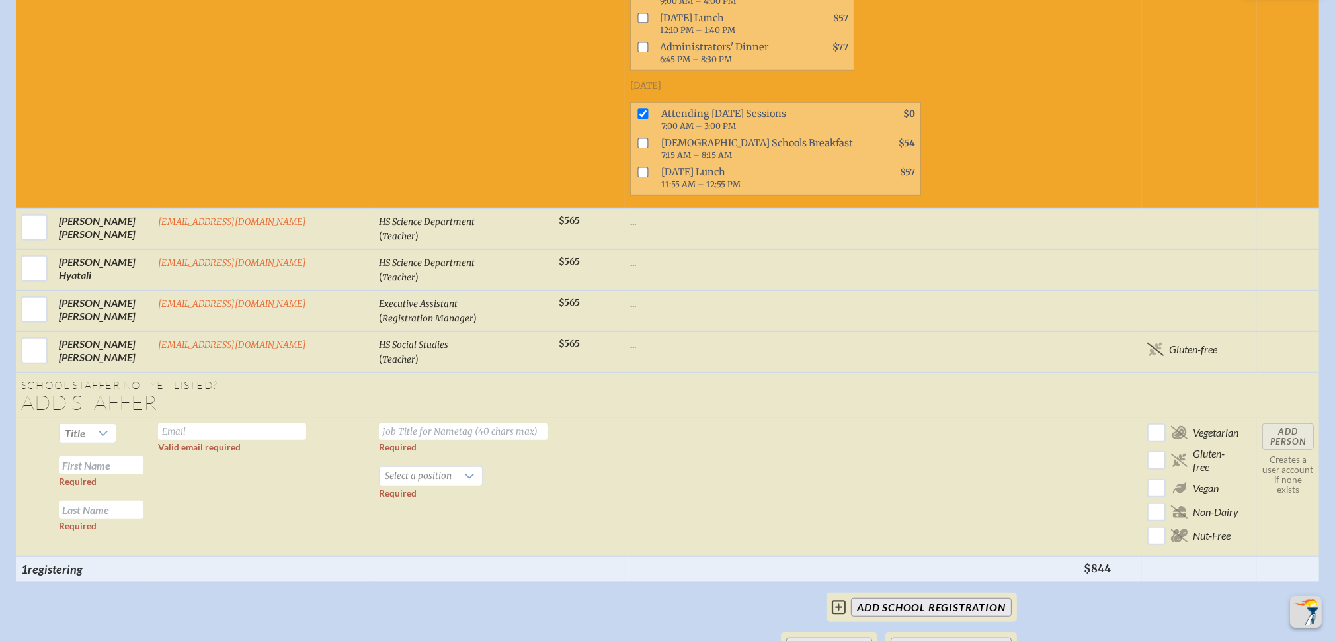
scroll to position [1256, 0]
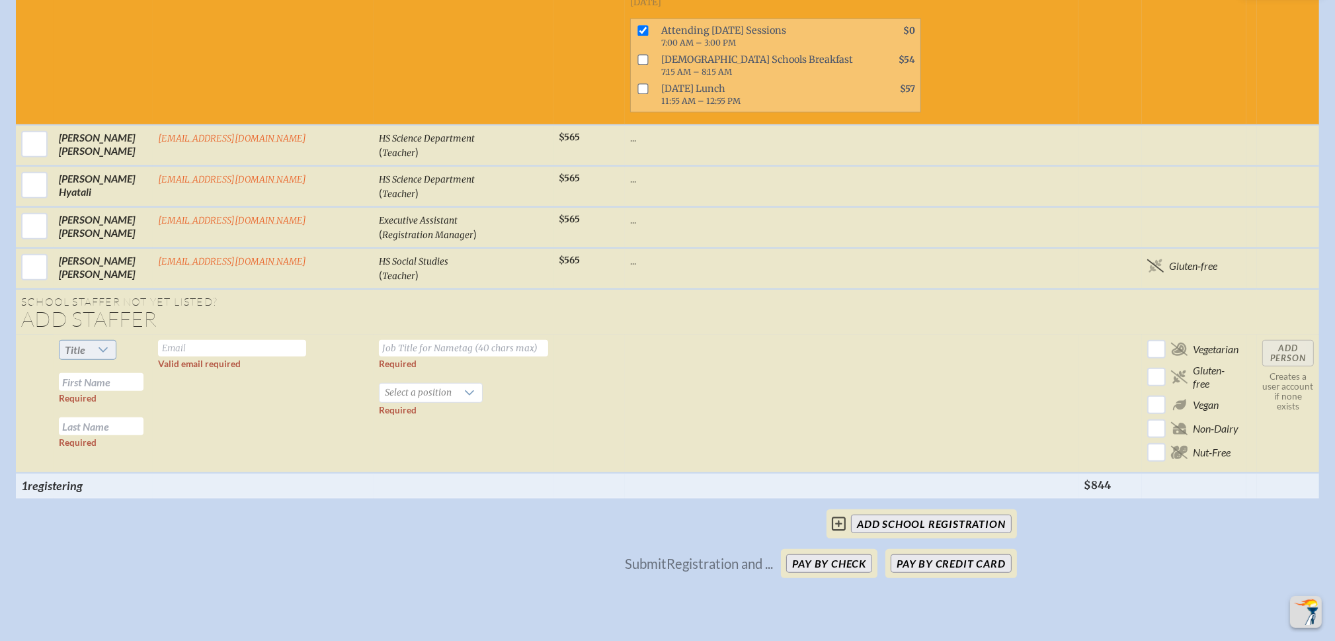
click at [108, 347] on icon at bounding box center [103, 349] width 9 height 5
click at [106, 333] on li "Mr" at bounding box center [105, 336] width 56 height 19
click at [227, 340] on input "text" at bounding box center [232, 348] width 148 height 17
type input "[EMAIL_ADDRESS][DOMAIN_NAME]"
click at [391, 340] on input "text" at bounding box center [463, 348] width 169 height 17
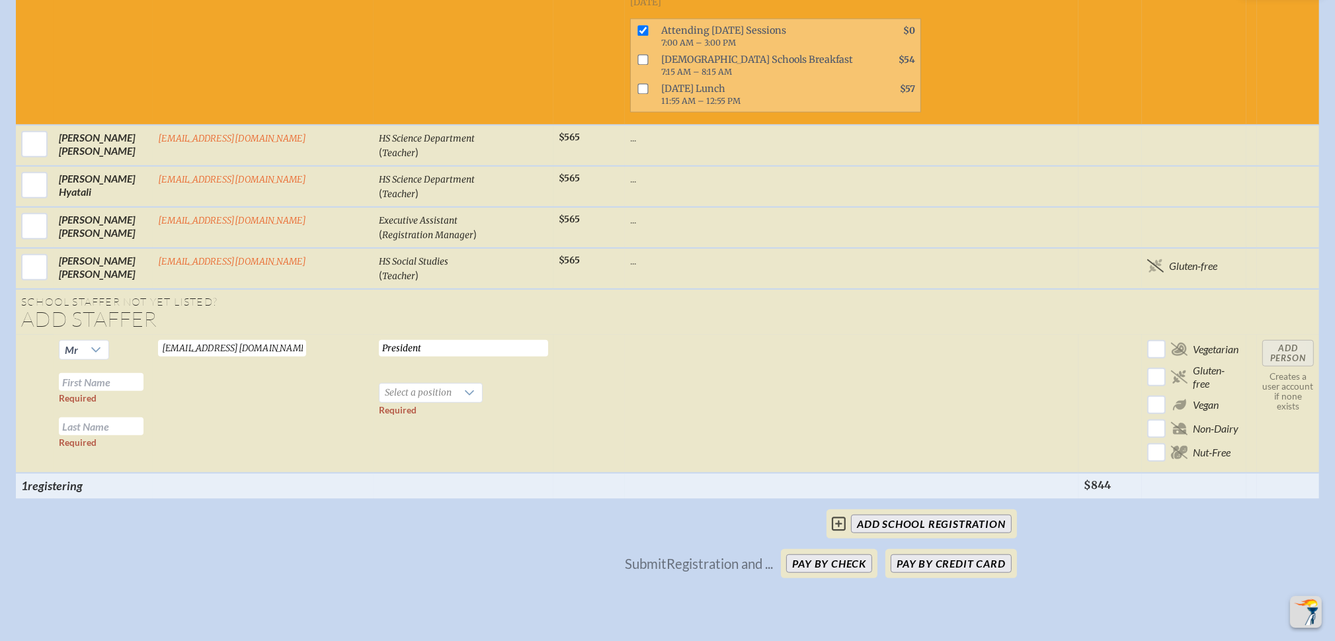
type input "President"
click at [97, 373] on input "text" at bounding box center [101, 382] width 85 height 18
type input "[PERSON_NAME]"
click at [380, 384] on span "Select a position" at bounding box center [418, 393] width 77 height 19
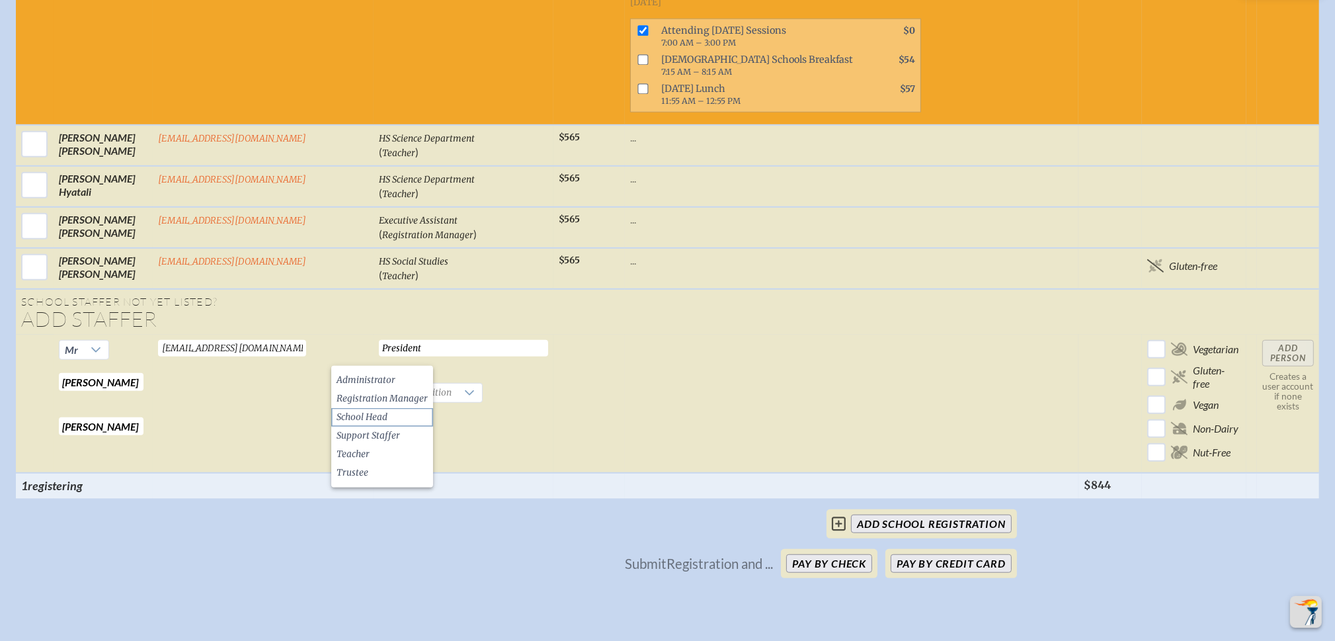
click at [360, 413] on span "School Head" at bounding box center [362, 417] width 51 height 13
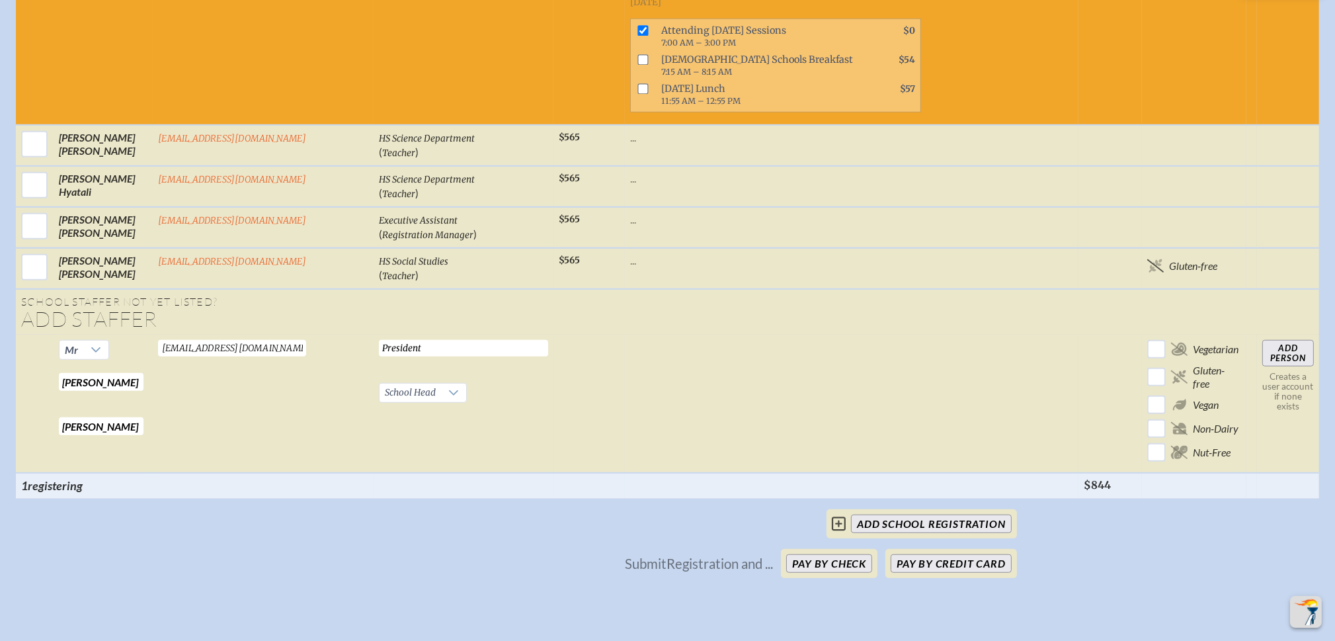
click at [1276, 340] on input "Add Person" at bounding box center [1288, 353] width 52 height 26
checkbox input "false"
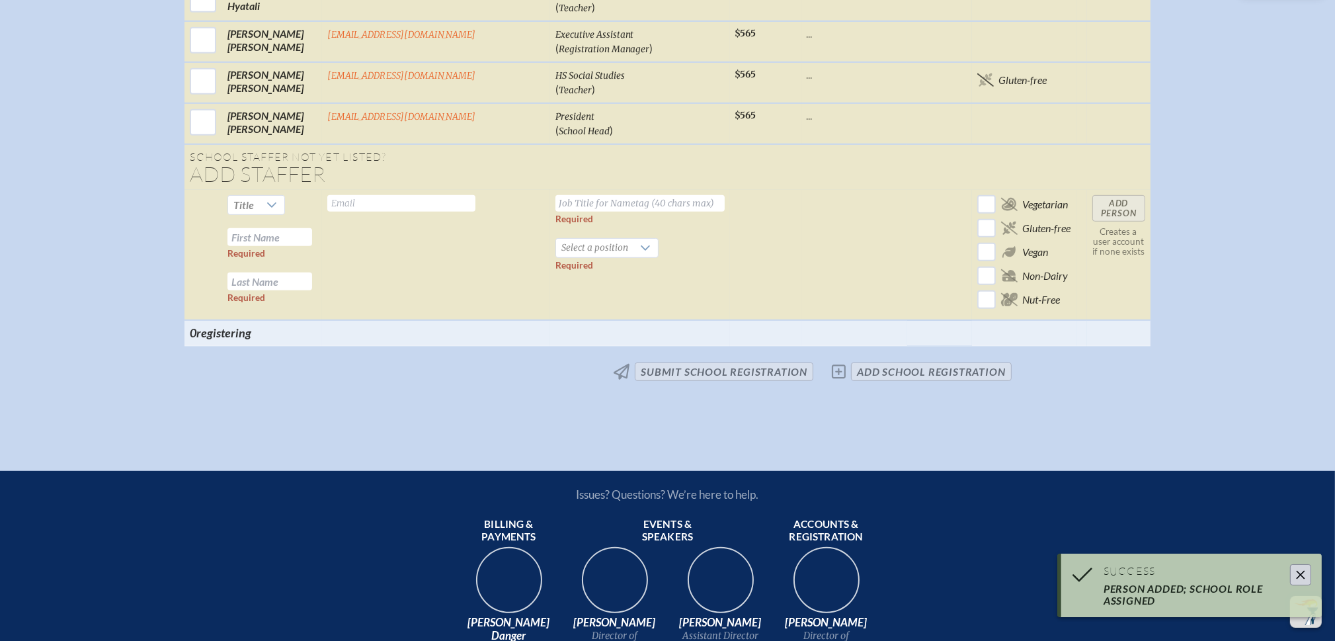
scroll to position [752, 0]
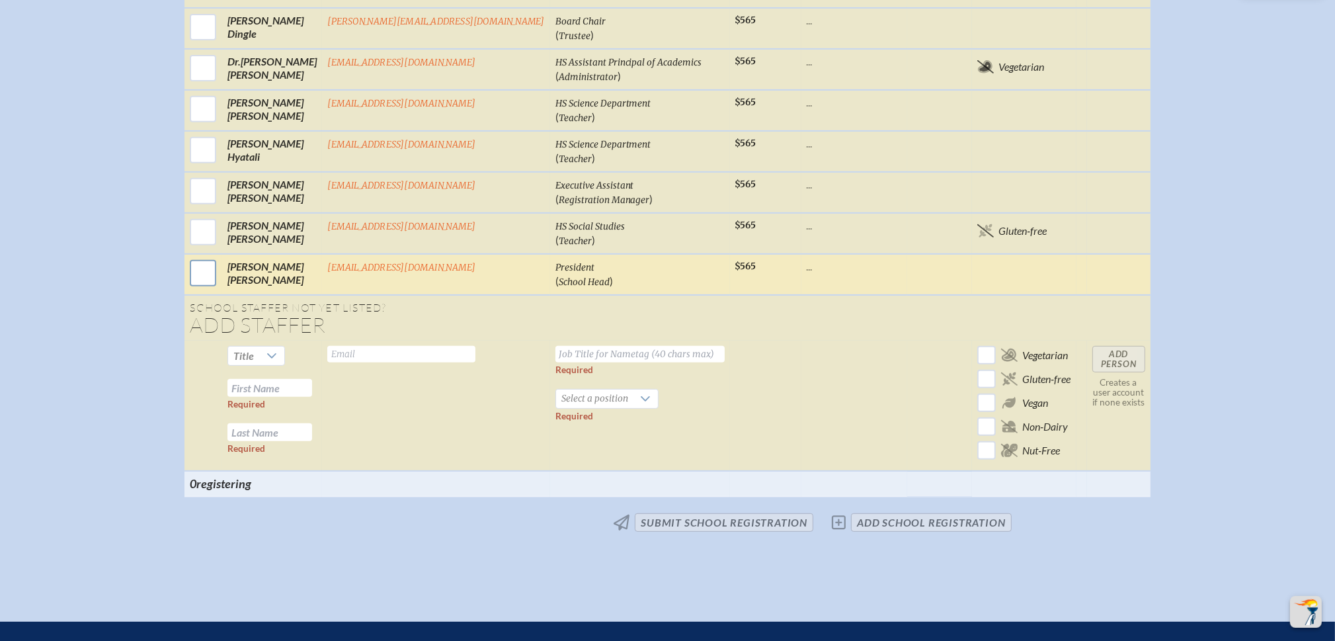
click at [220, 260] on input "checkbox" at bounding box center [202, 273] width 33 height 33
checkbox input "true"
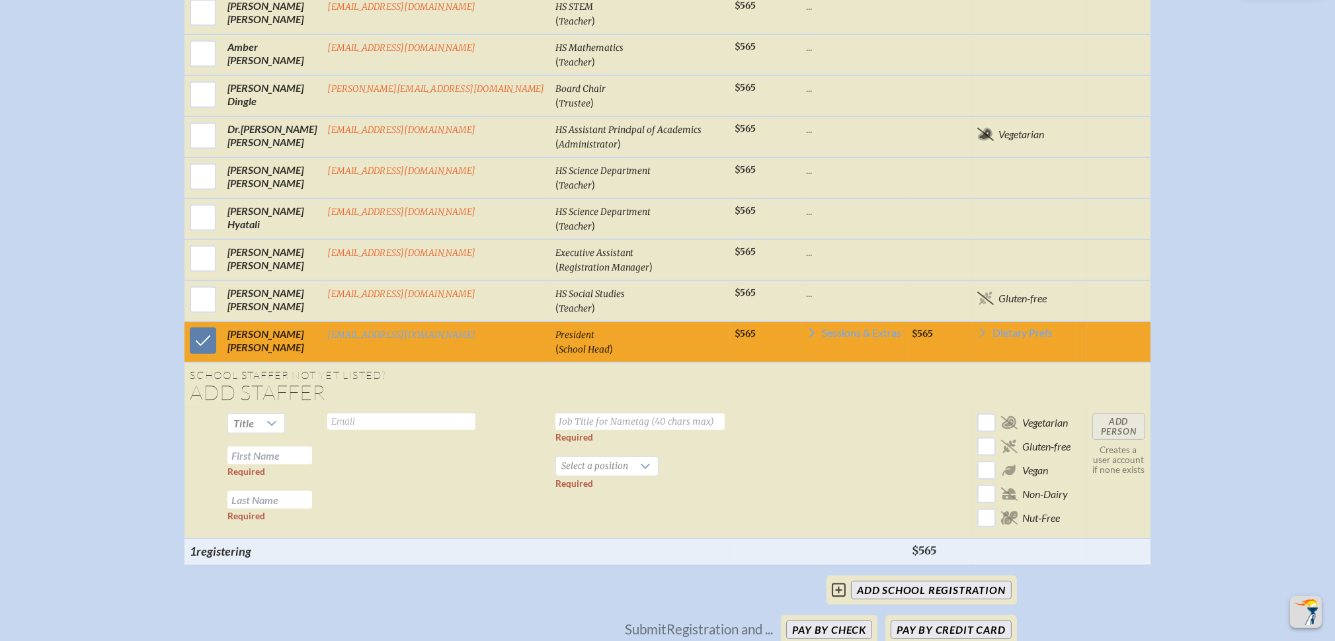
scroll to position [620, 0]
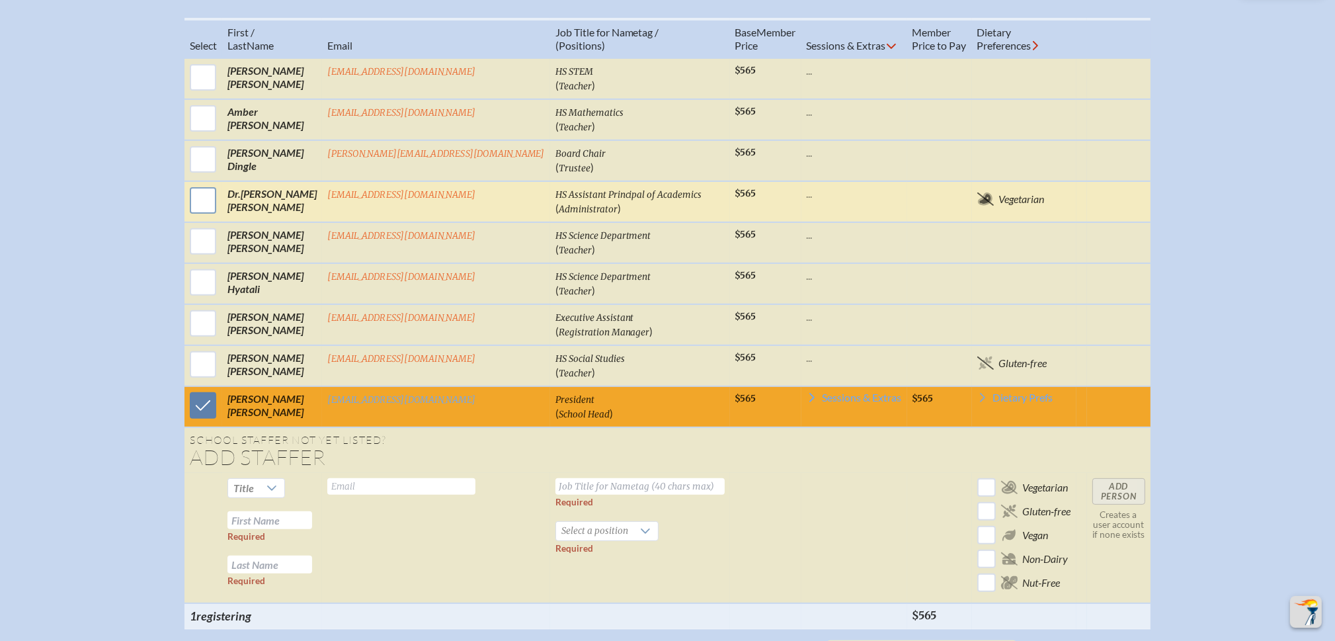
click at [220, 186] on input "checkbox" at bounding box center [202, 200] width 33 height 33
checkbox input "true"
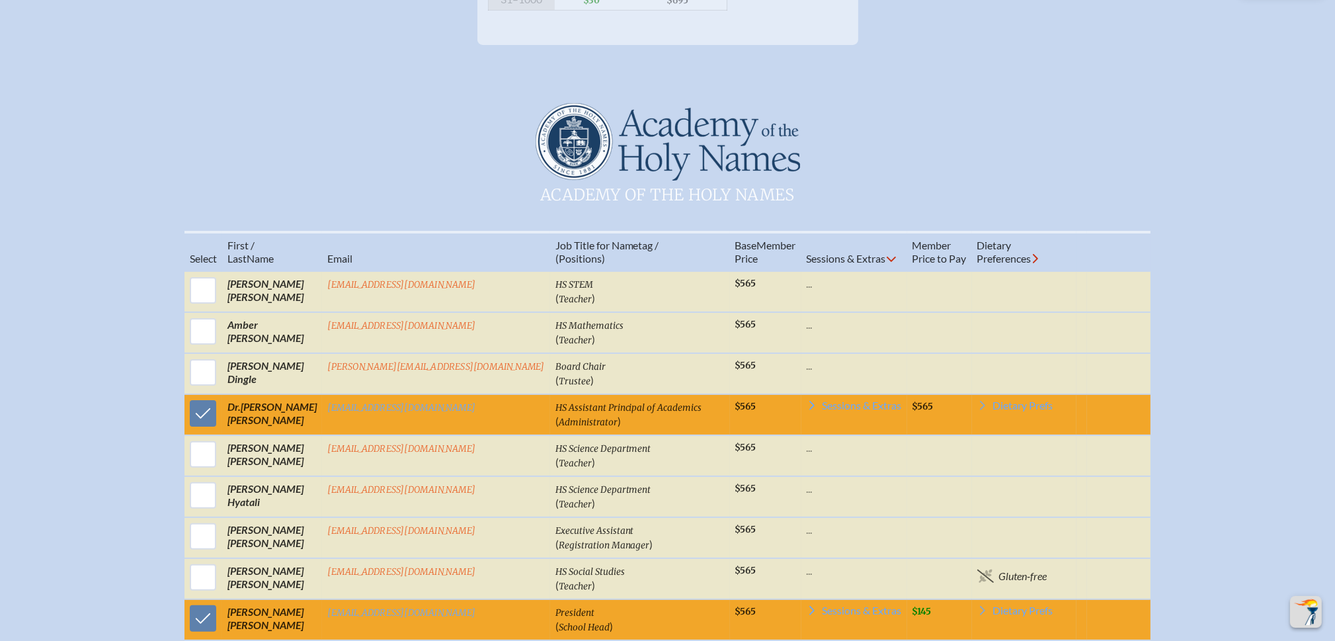
scroll to position [553, 0]
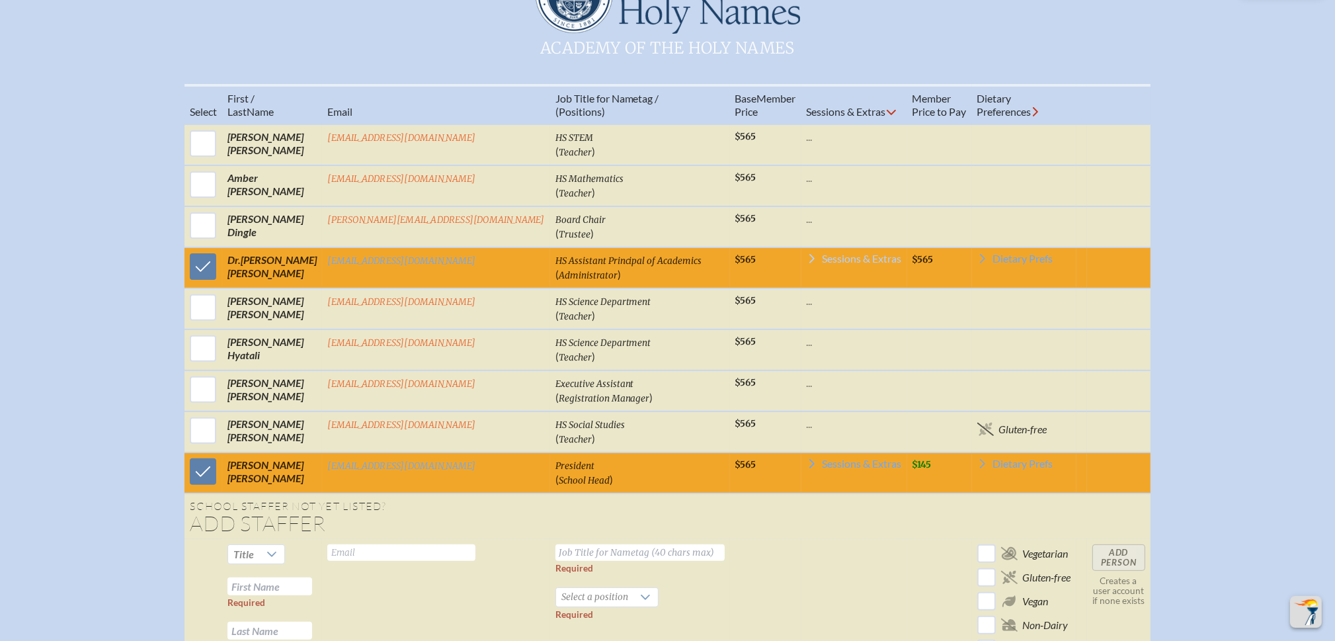
click at [841, 253] on span "Sessions & Extras" at bounding box center [862, 258] width 79 height 11
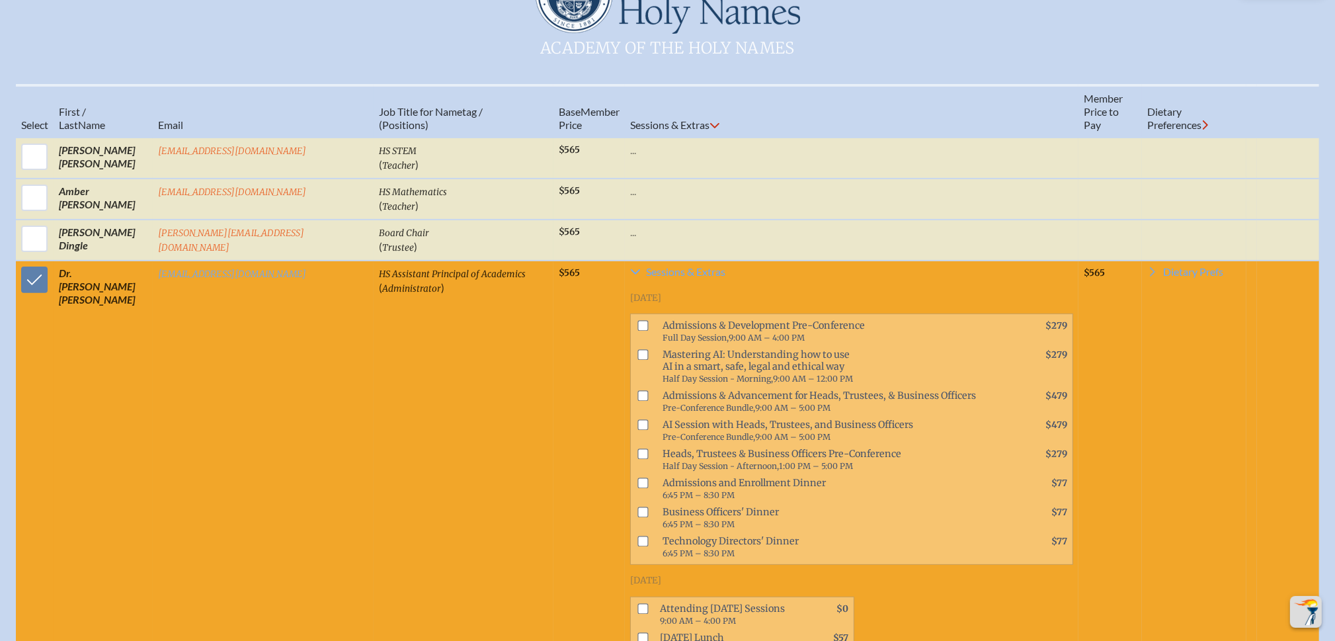
click at [637, 350] on input "checkbox" at bounding box center [642, 355] width 11 height 11
checkbox input "true"
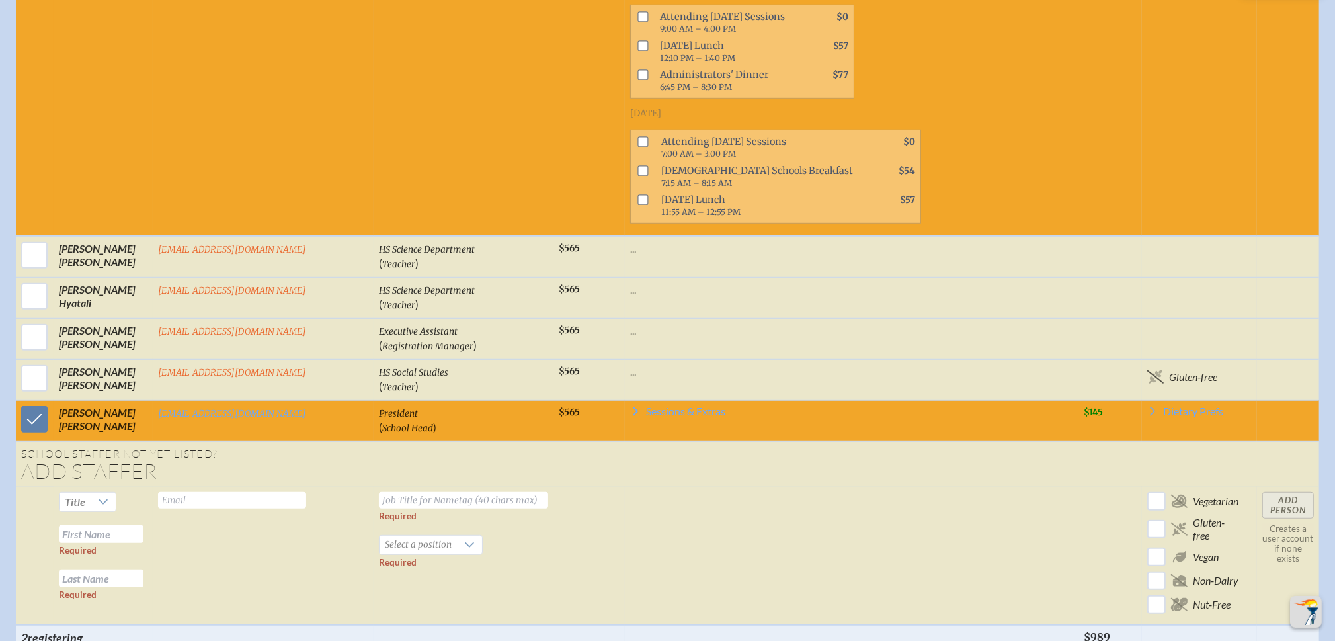
scroll to position [1149, 0]
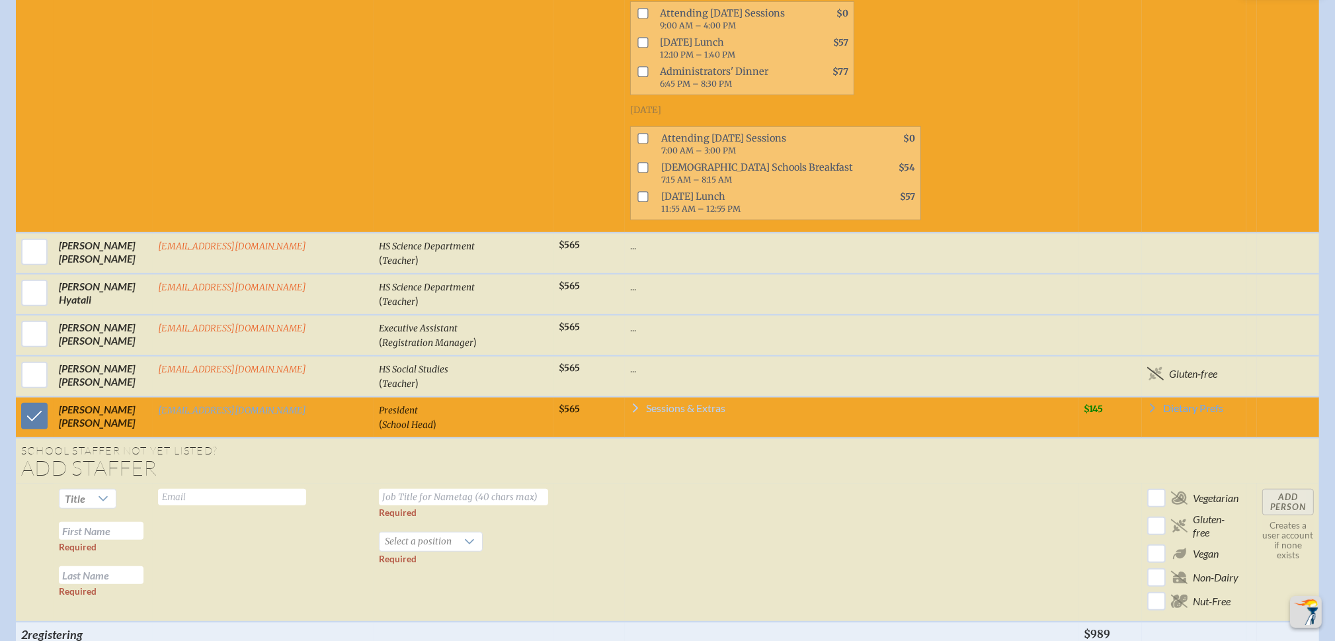
click at [657, 403] on span "Sessions & Extras" at bounding box center [685, 408] width 79 height 11
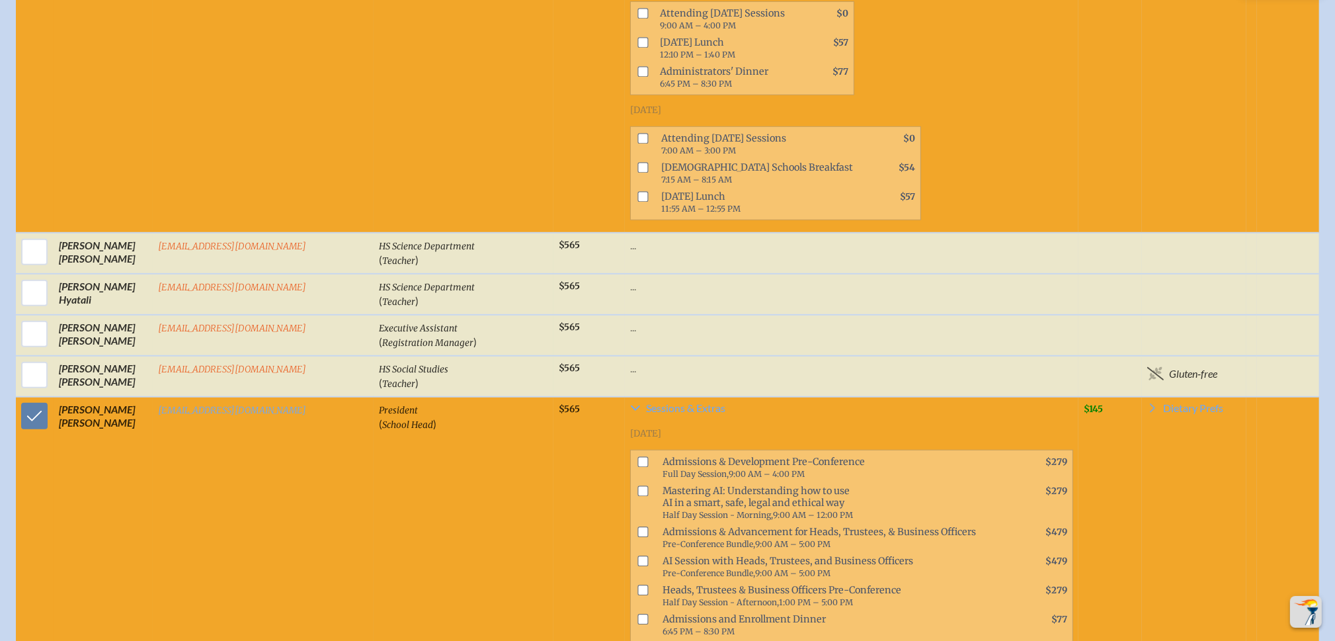
click at [637, 485] on input "checkbox" at bounding box center [642, 490] width 11 height 11
checkbox input "true"
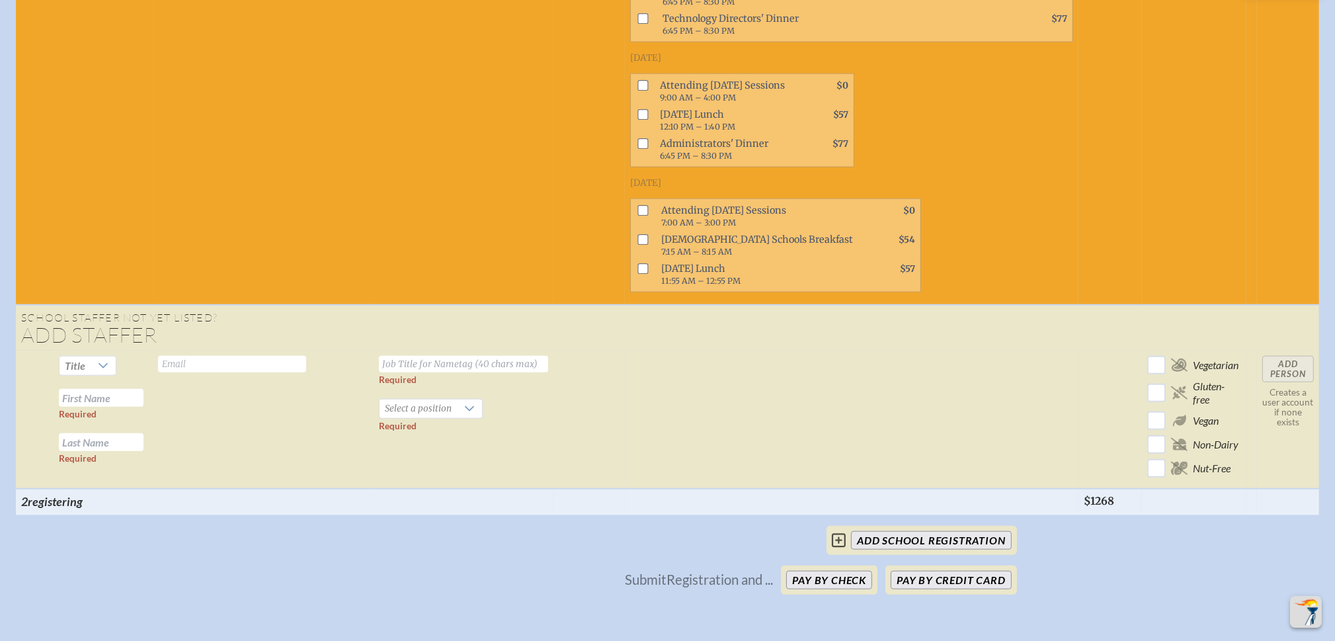
scroll to position [1810, 0]
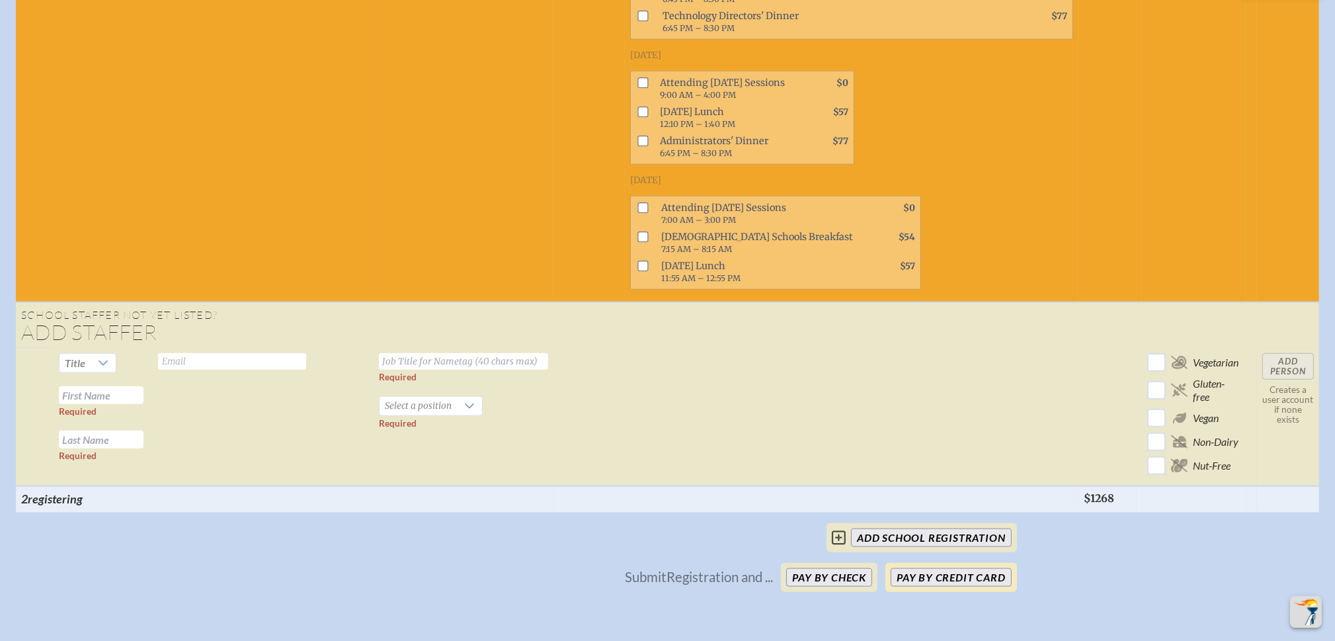
click at [936, 568] on button "Pay by Credit Card" at bounding box center [951, 577] width 120 height 19
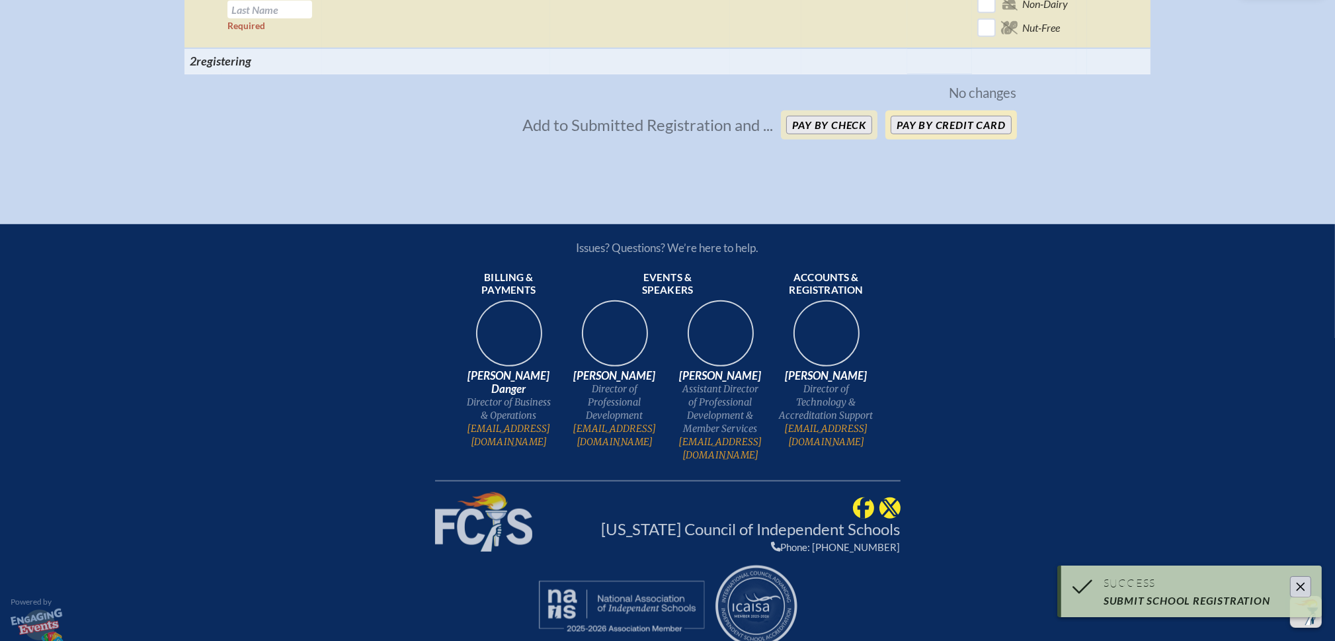
scroll to position [1173, 0]
